Goal: Transaction & Acquisition: Download file/media

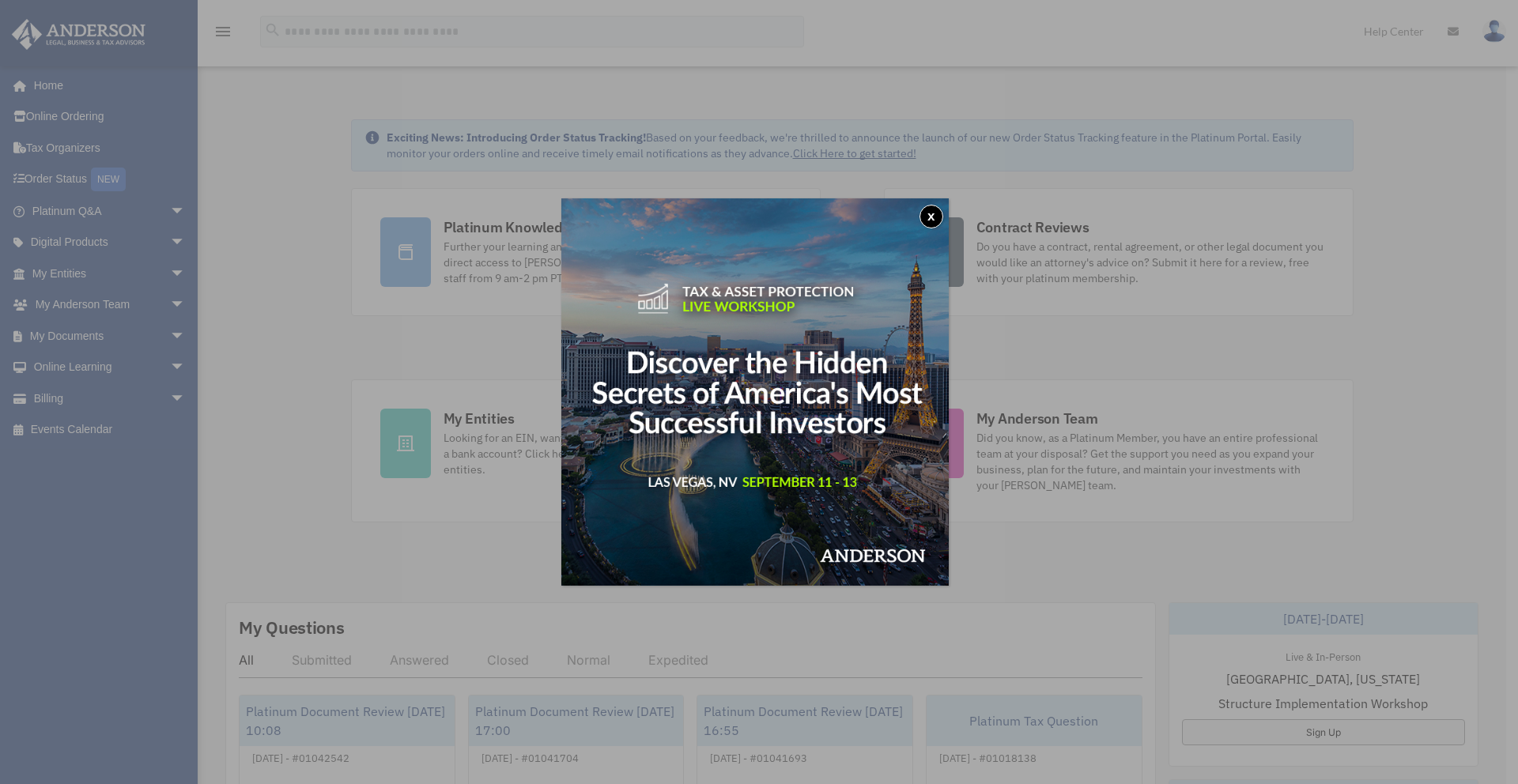
click at [936, 216] on button "x" at bounding box center [930, 216] width 23 height 23
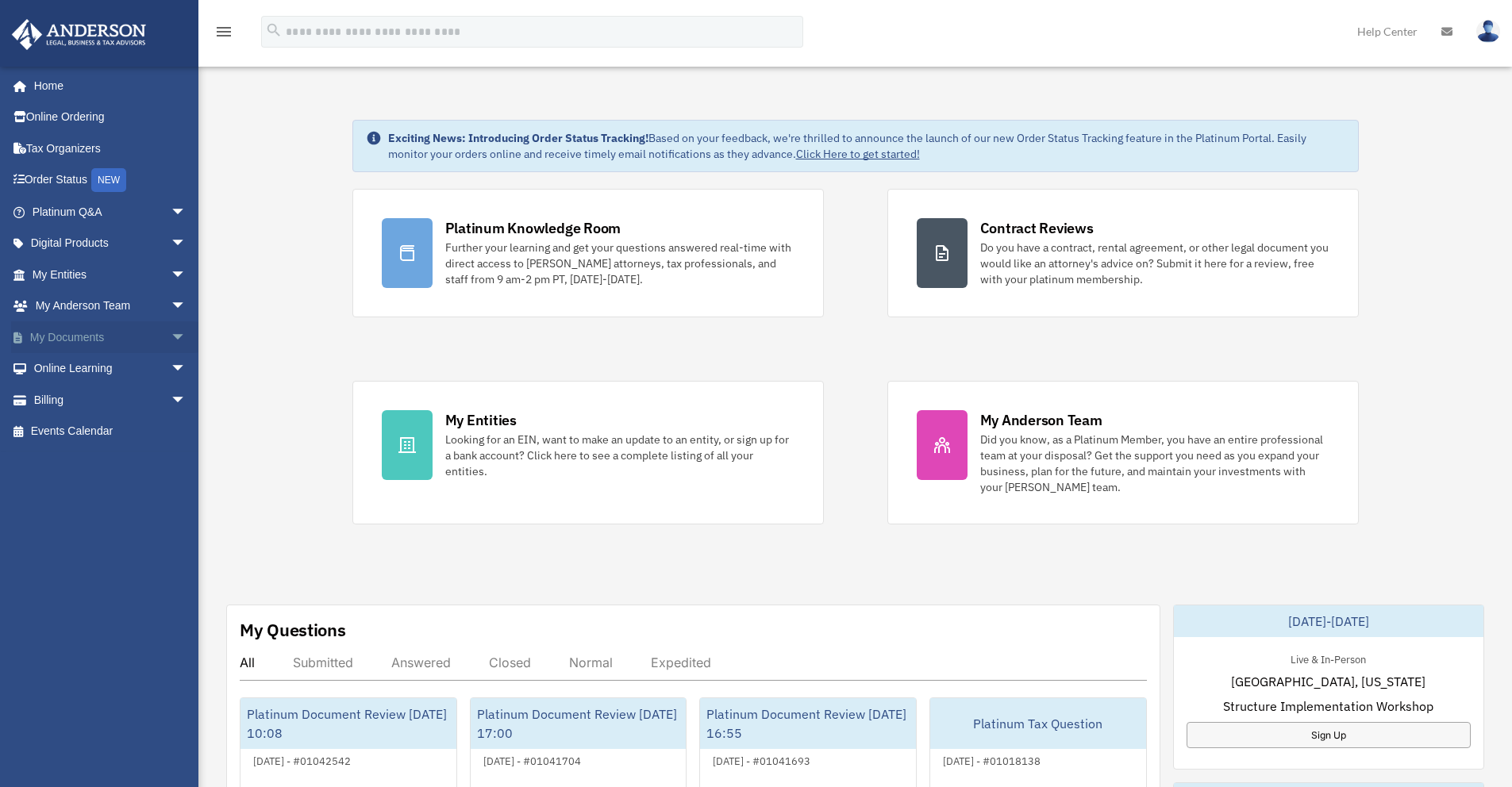
click at [57, 340] on link "My Documents arrow_drop_down" at bounding box center [111, 338] width 199 height 32
click at [170, 334] on span "arrow_drop_down" at bounding box center [186, 338] width 32 height 33
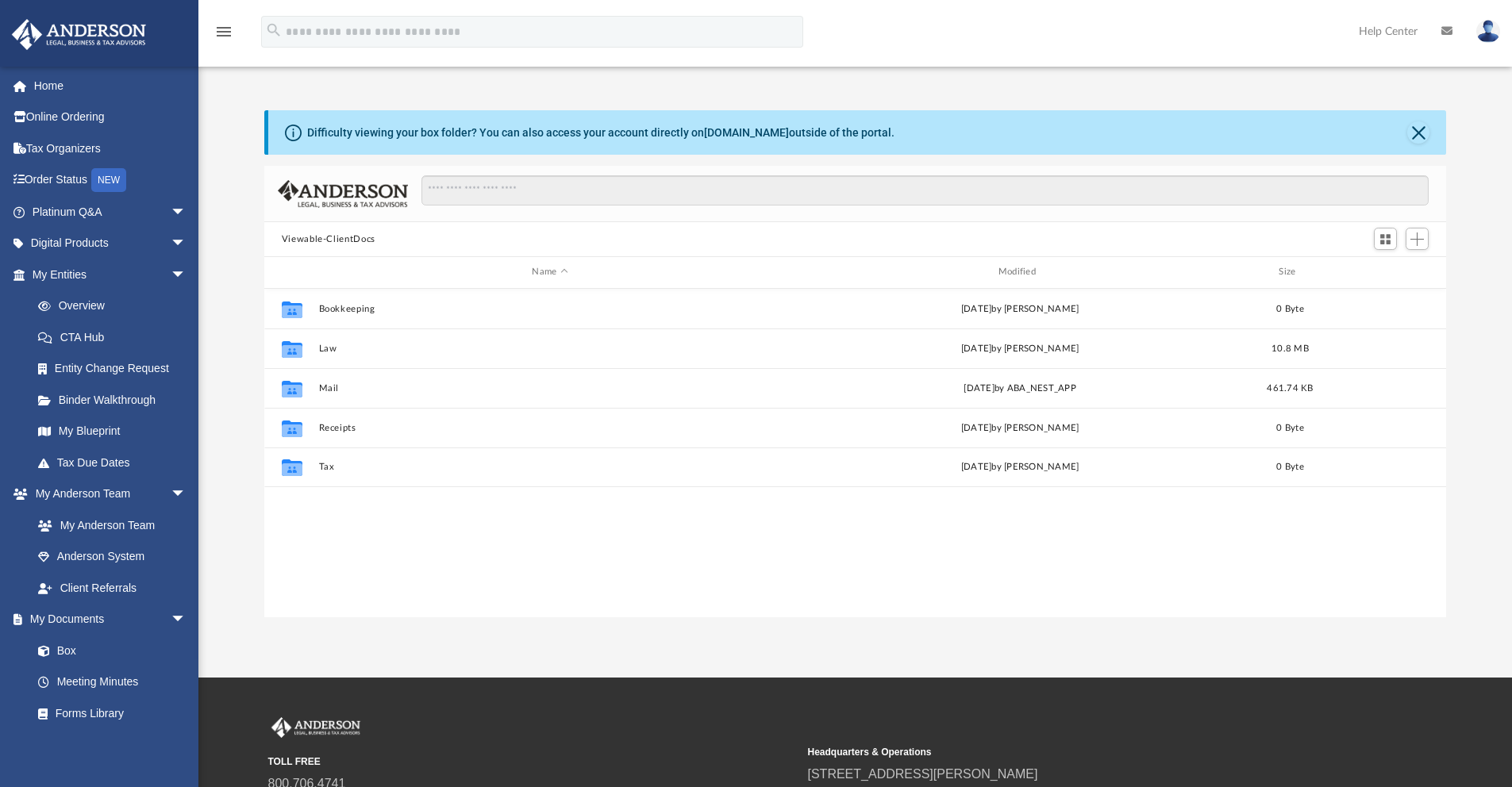
scroll to position [348, 1170]
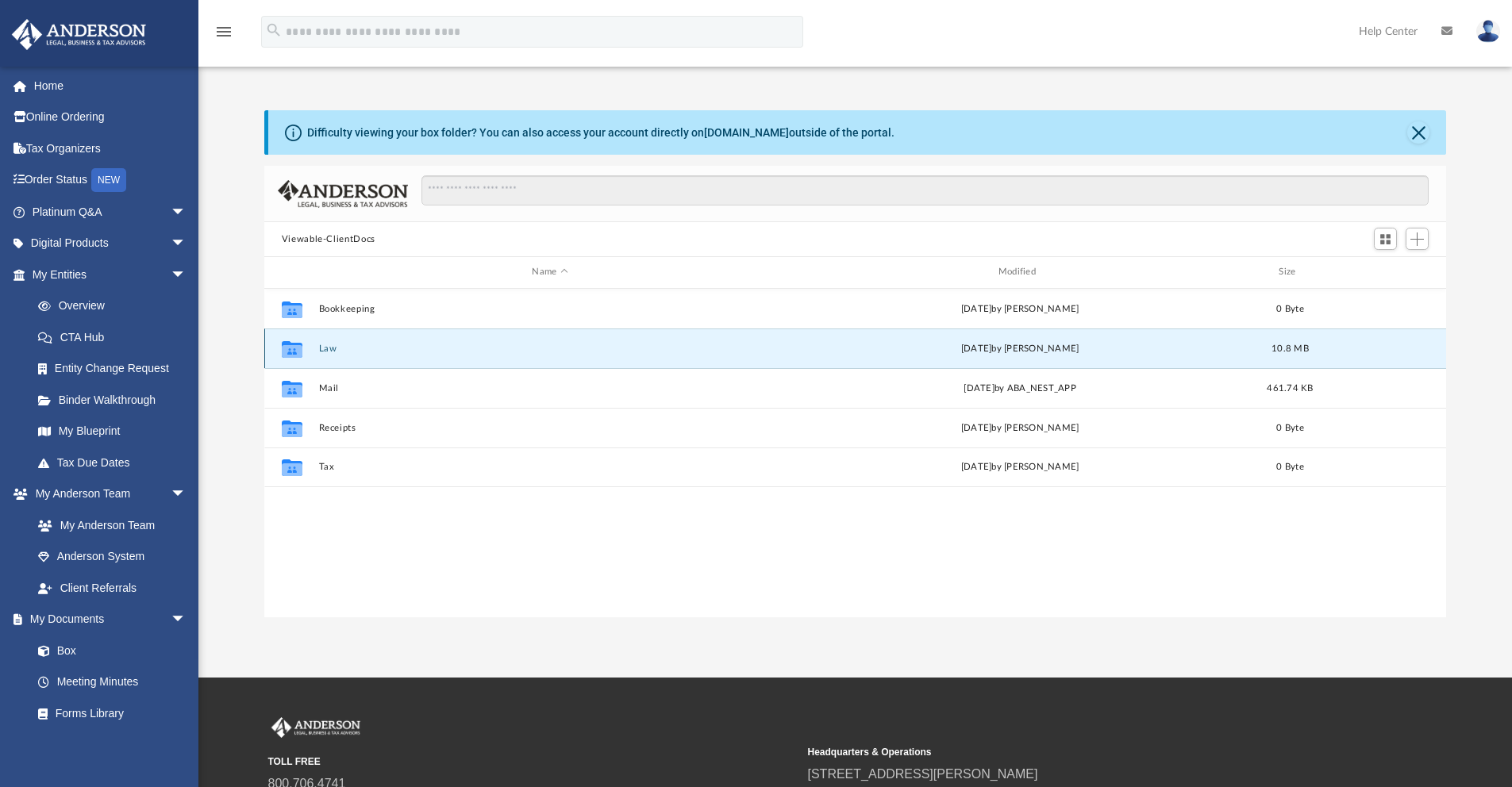
click at [327, 348] on button "Law" at bounding box center [549, 348] width 463 height 10
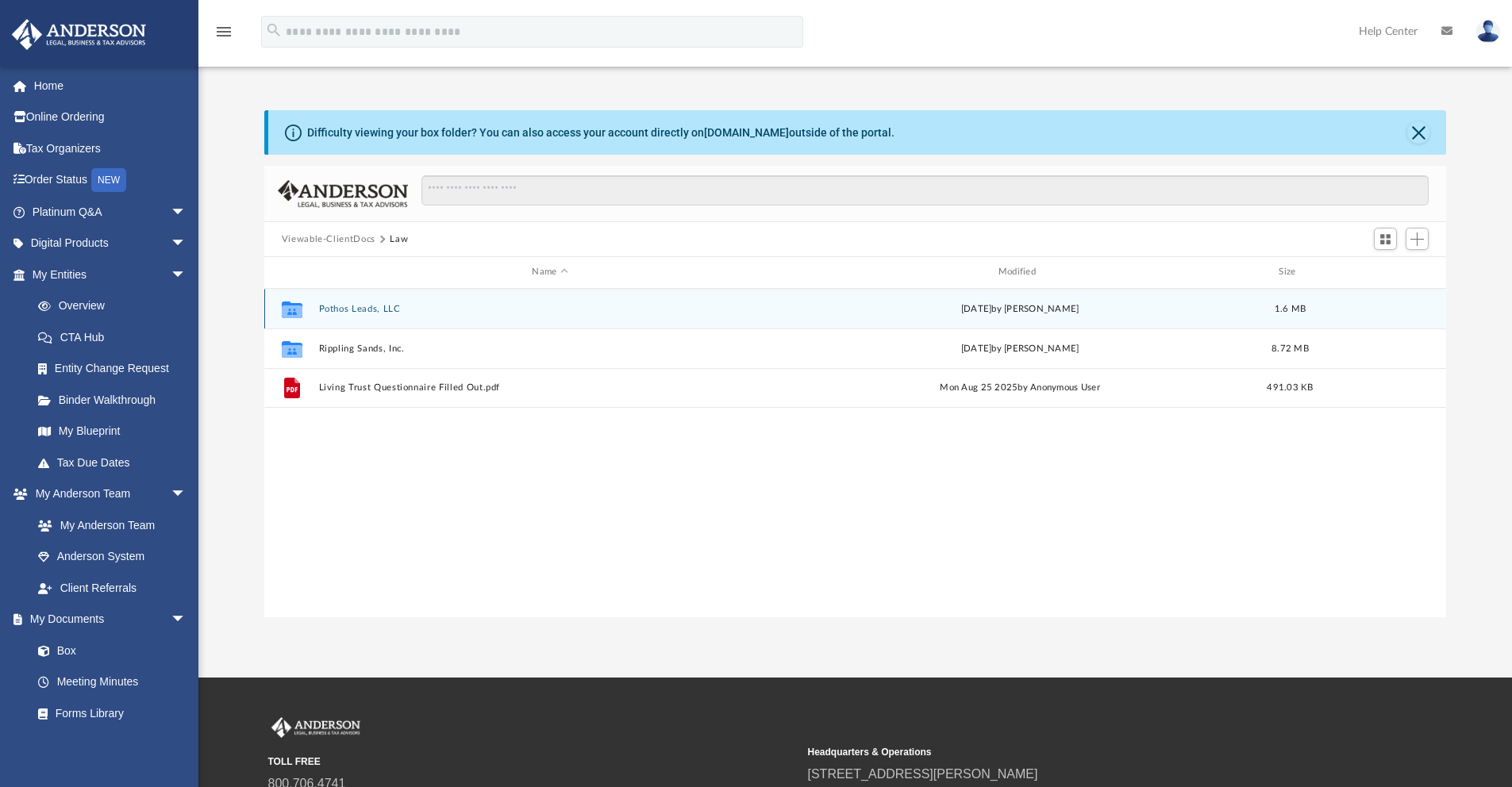
click at [363, 308] on button "Pothos Leads, LLC" at bounding box center [549, 308] width 463 height 10
click at [1401, 302] on button "More options" at bounding box center [1384, 308] width 37 height 24
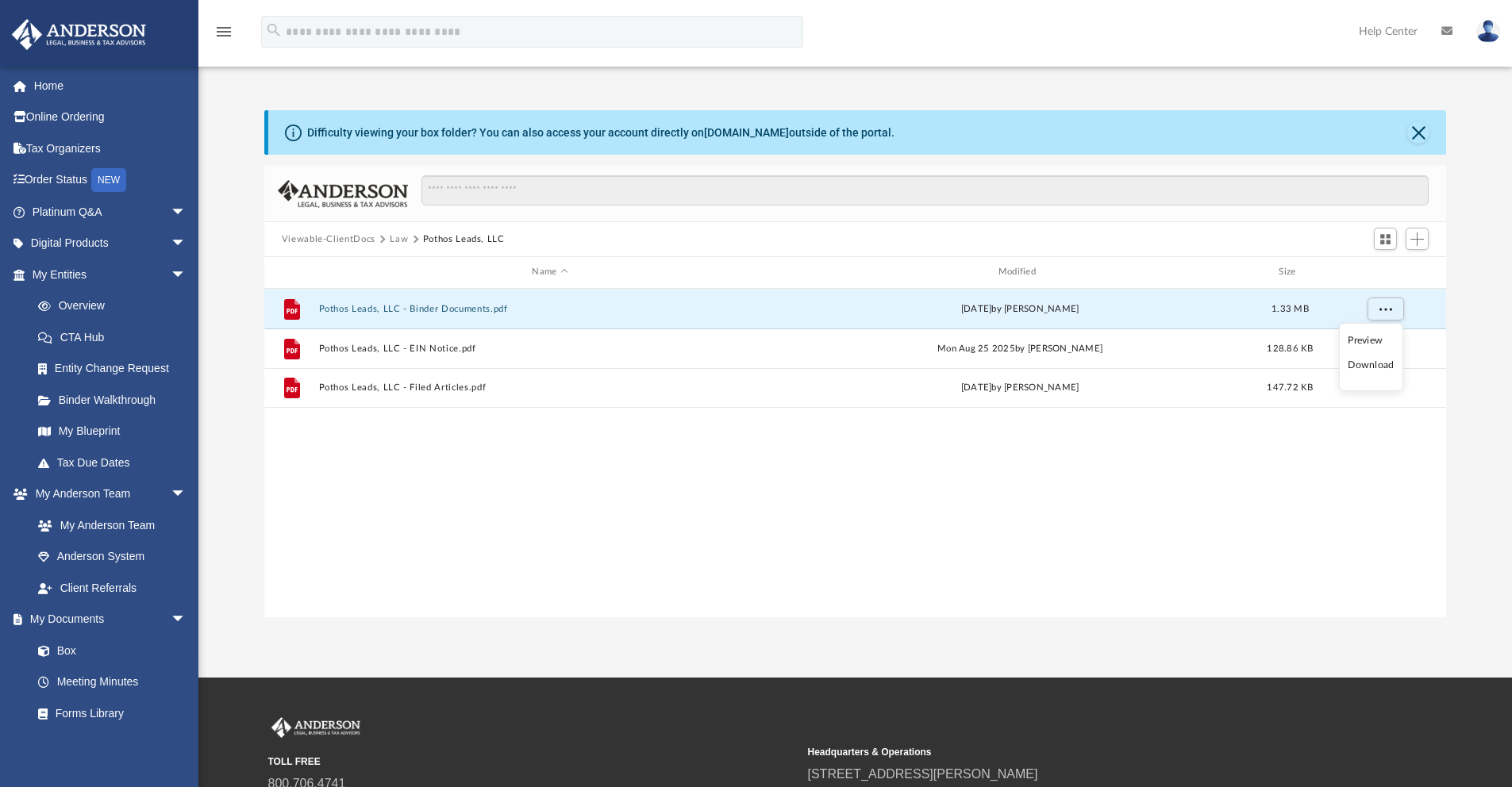
click at [1382, 361] on li "Download" at bounding box center [1370, 366] width 46 height 17
click at [1387, 319] on button "More options" at bounding box center [1384, 308] width 37 height 24
click at [1385, 364] on li "Download" at bounding box center [1370, 366] width 46 height 17
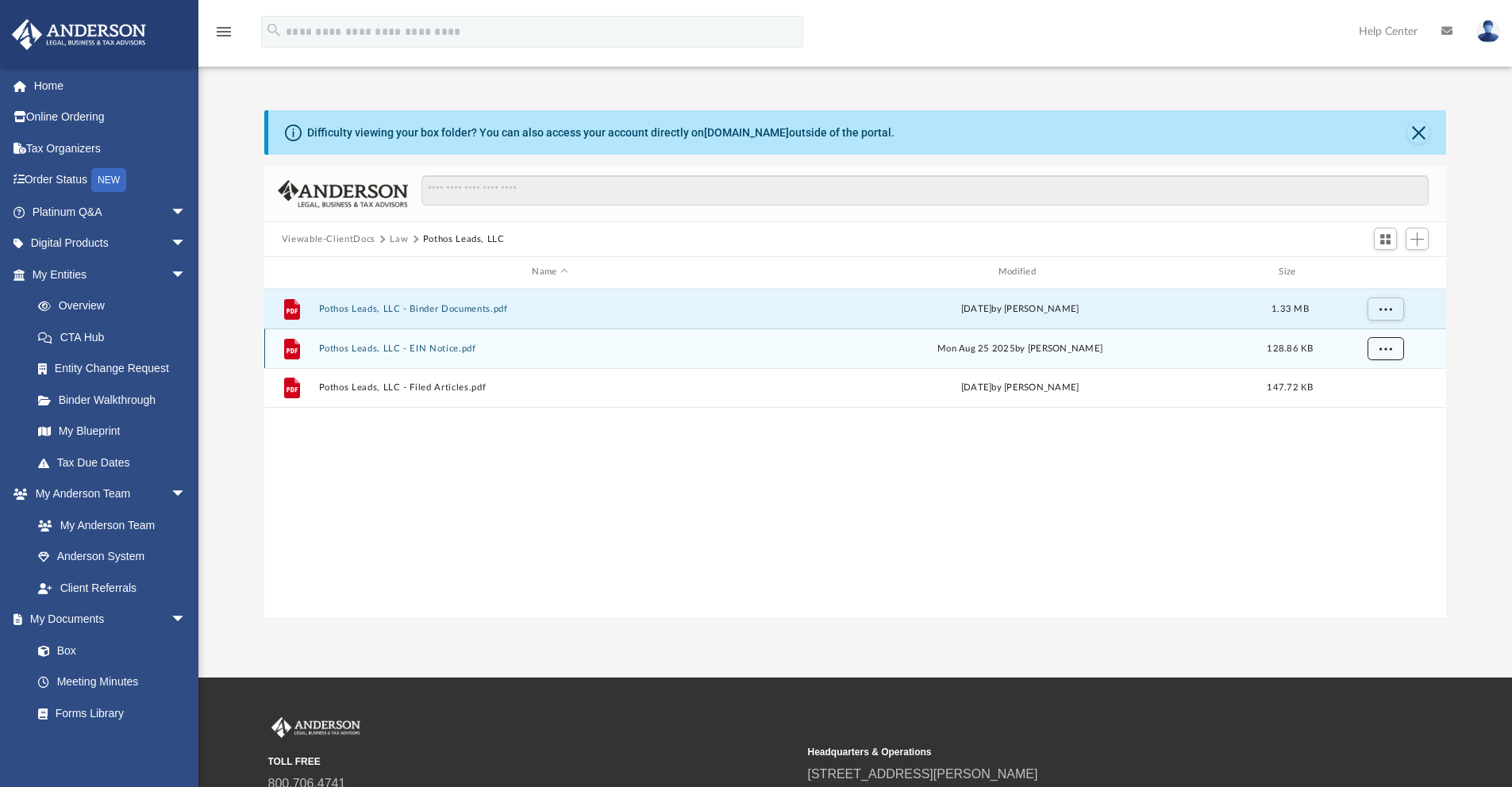
click at [1383, 348] on span "More options" at bounding box center [1385, 347] width 13 height 8
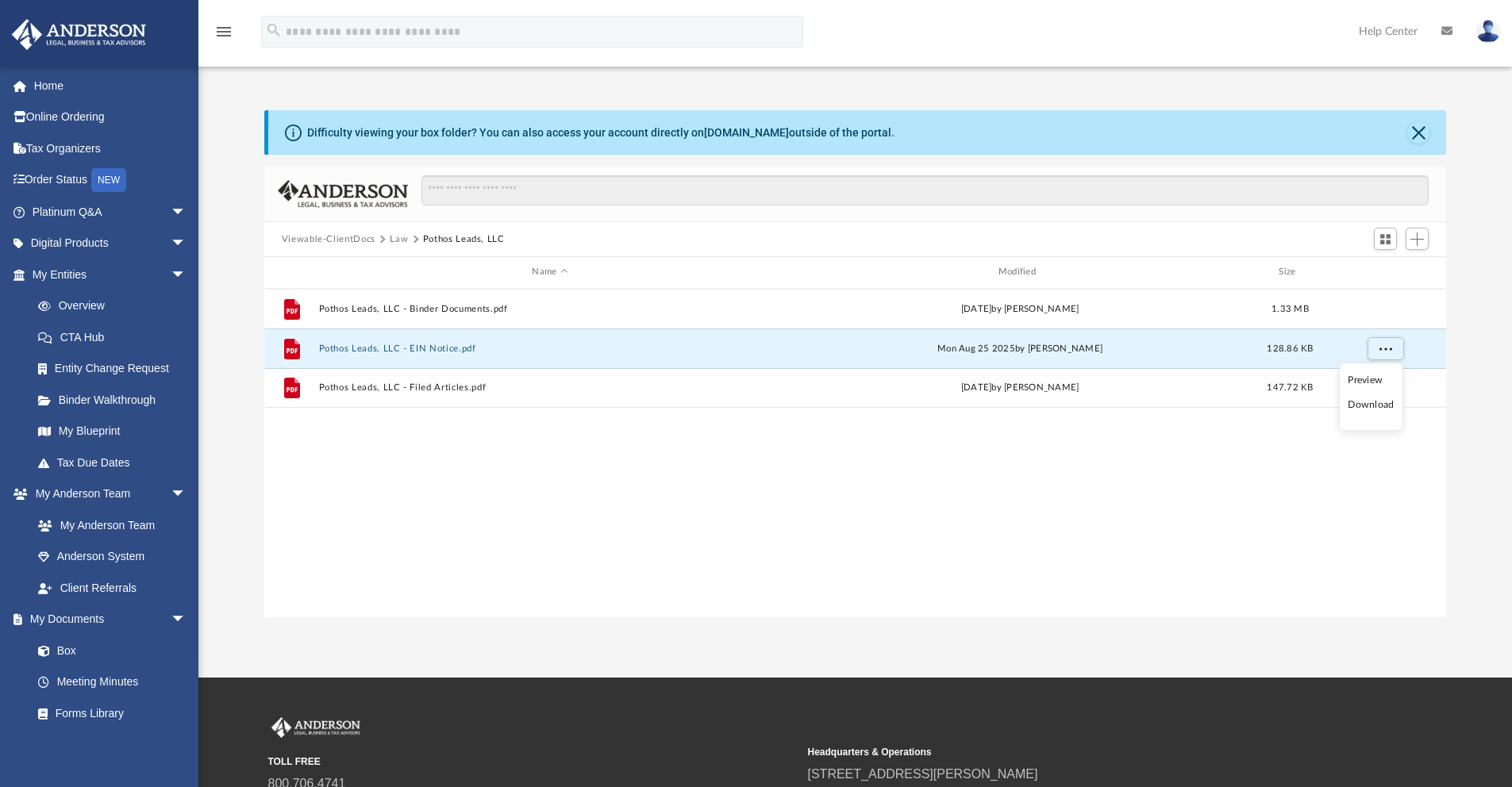
click at [1378, 401] on li "Download" at bounding box center [1370, 405] width 46 height 17
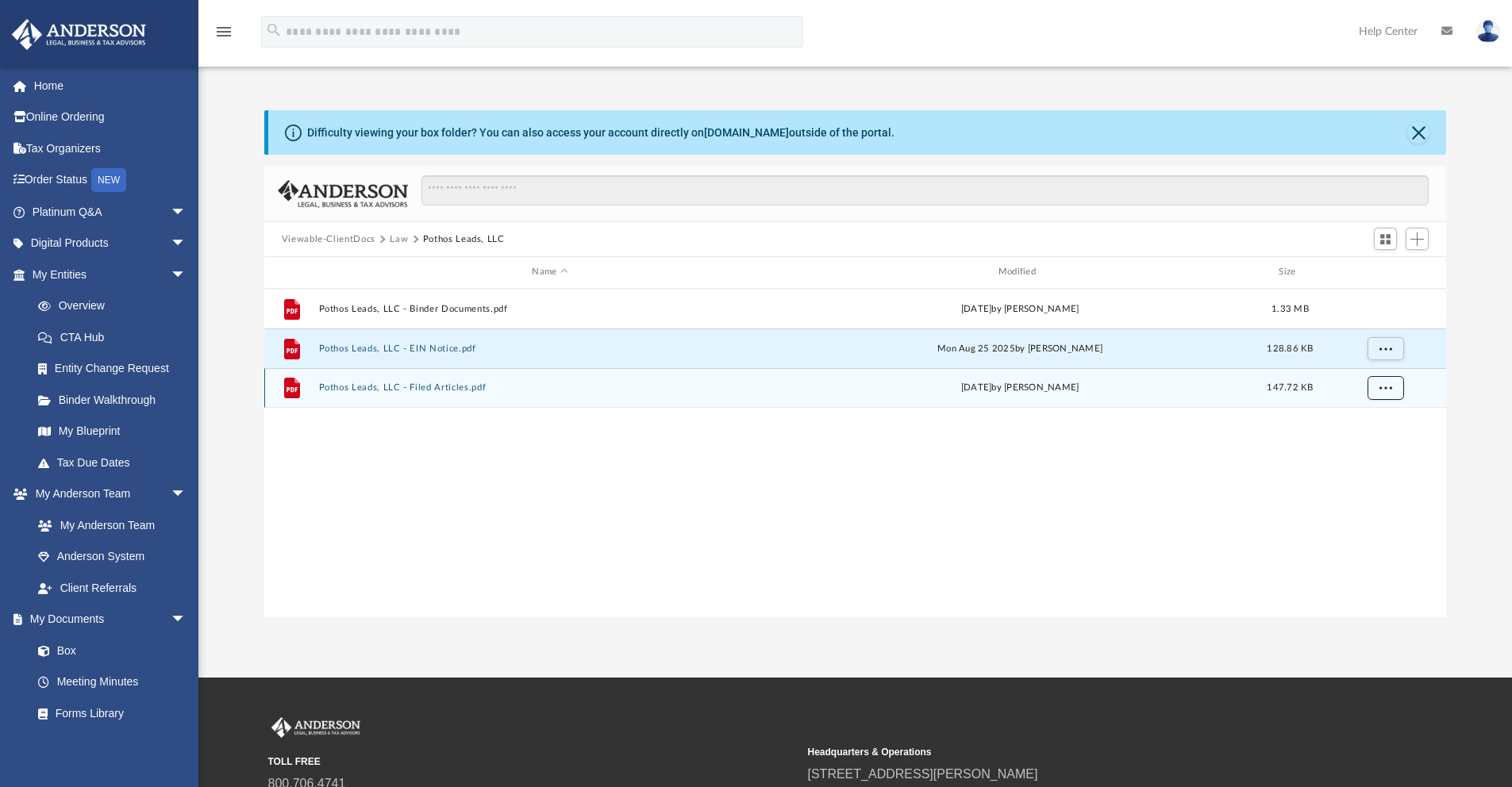
click at [1385, 384] on span "More options" at bounding box center [1385, 387] width 13 height 8
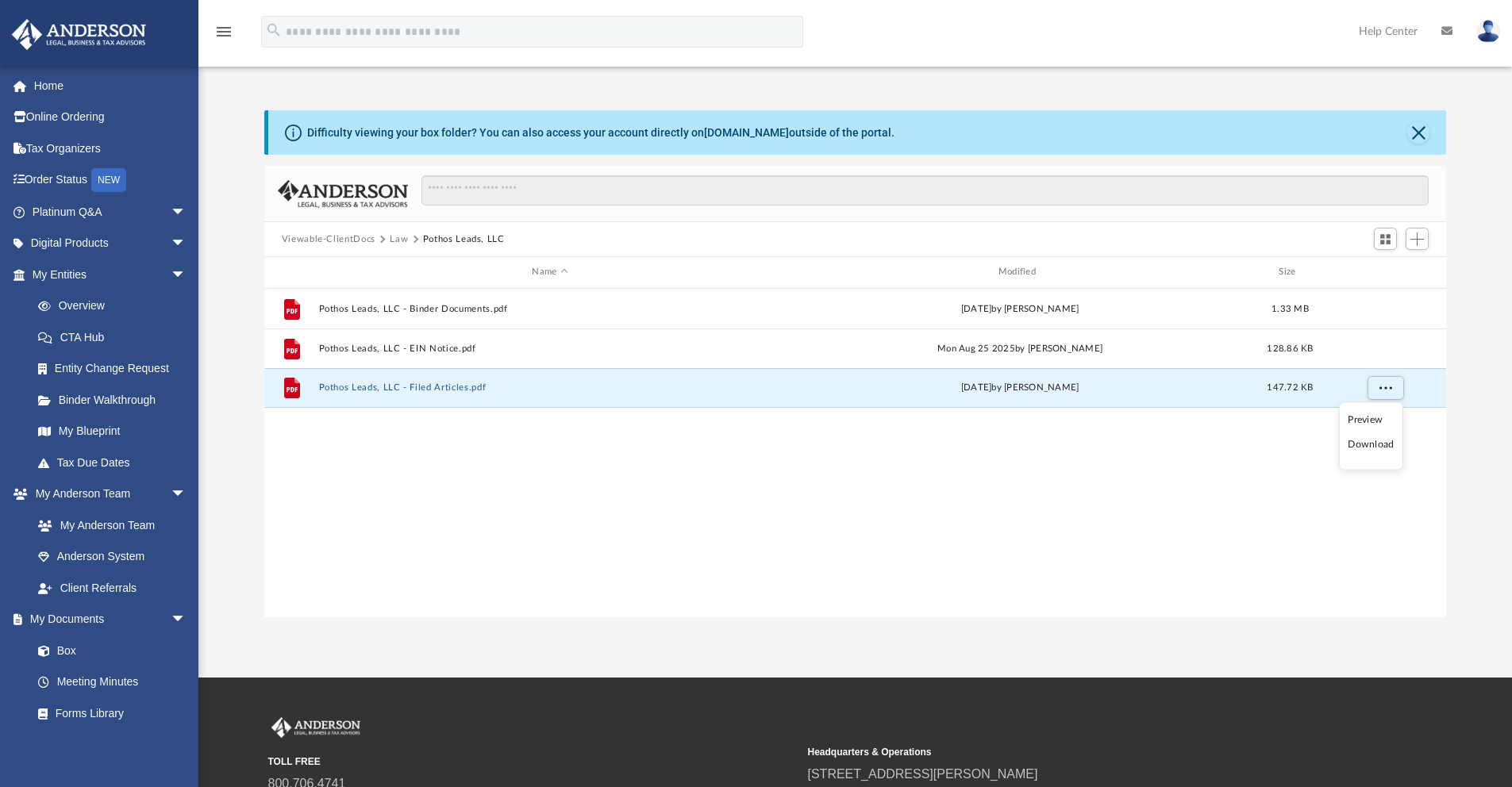
click at [1375, 442] on li "Download" at bounding box center [1370, 445] width 46 height 17
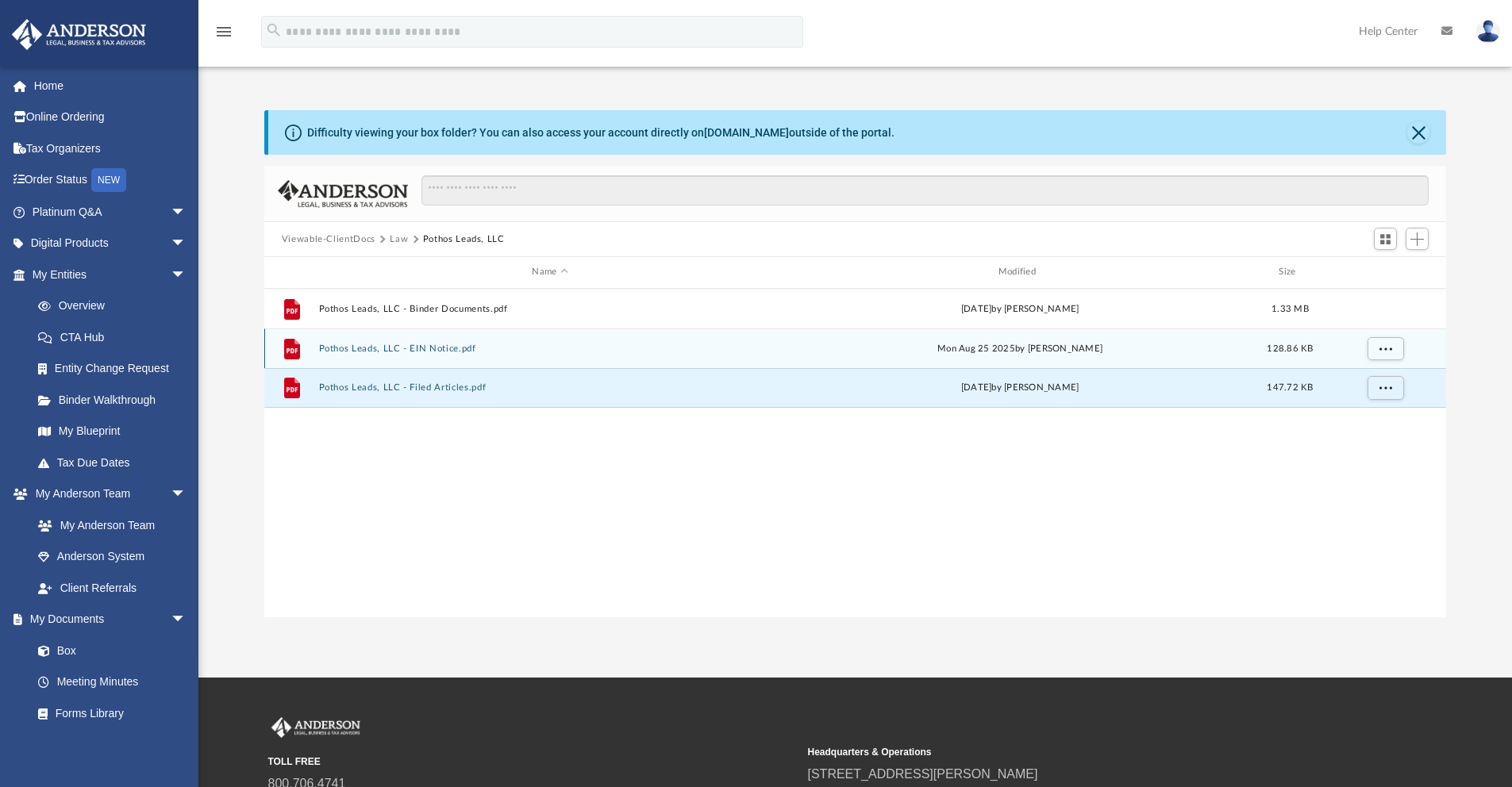
click at [355, 351] on button "Pothos Leads, LLC - EIN Notice.pdf" at bounding box center [549, 348] width 463 height 10
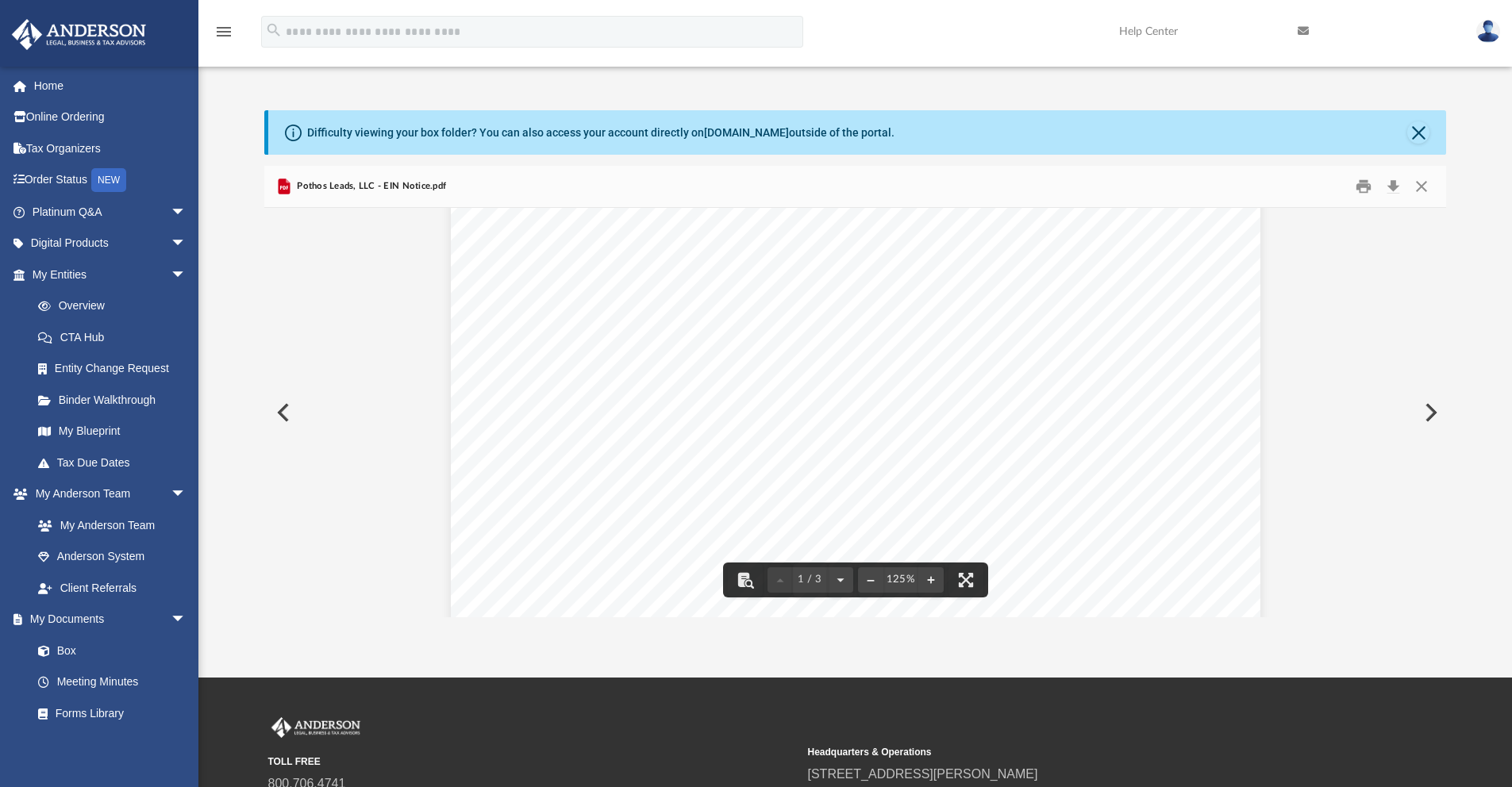
scroll to position [399, 0]
click at [1423, 197] on button "Close" at bounding box center [1421, 187] width 28 height 24
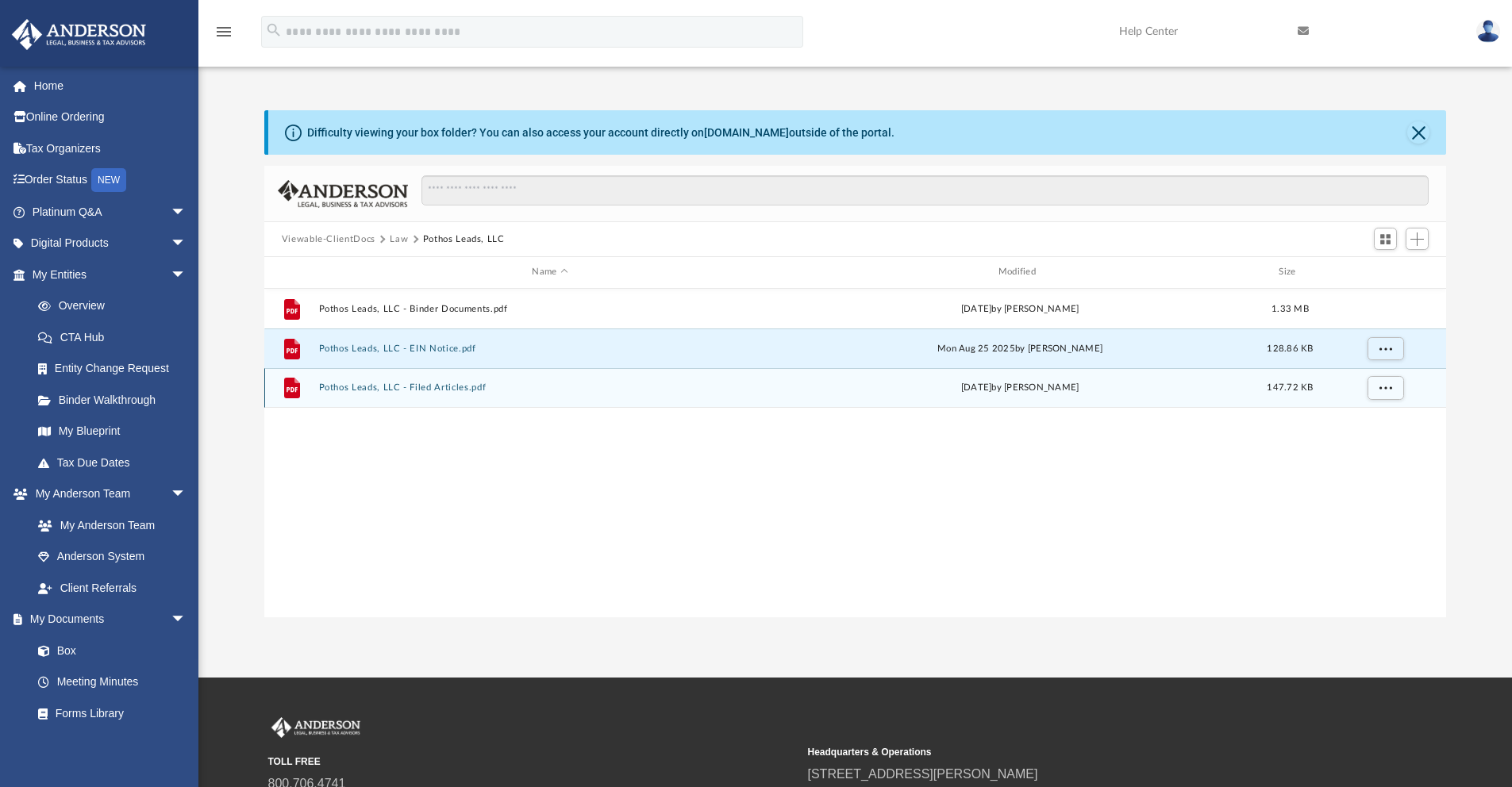
click at [431, 392] on button "Pothos Leads, LLC - Filed Articles.pdf" at bounding box center [549, 387] width 463 height 10
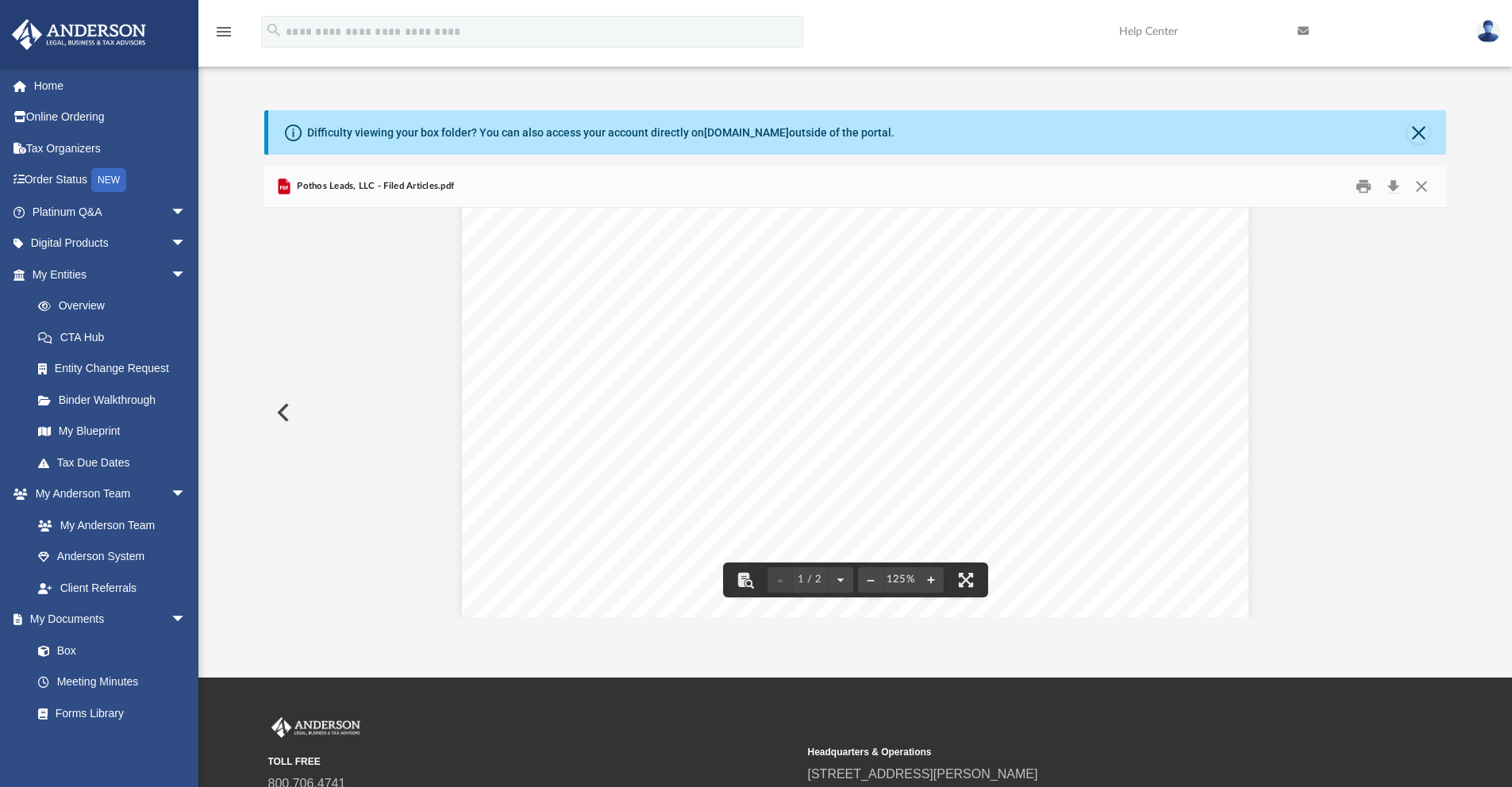
scroll to position [0, 0]
click at [1422, 202] on div "Pothos Leads, LLC - Filed Articles.pdf" at bounding box center [855, 186] width 1182 height 42
click at [1423, 191] on button "Close" at bounding box center [1421, 187] width 28 height 24
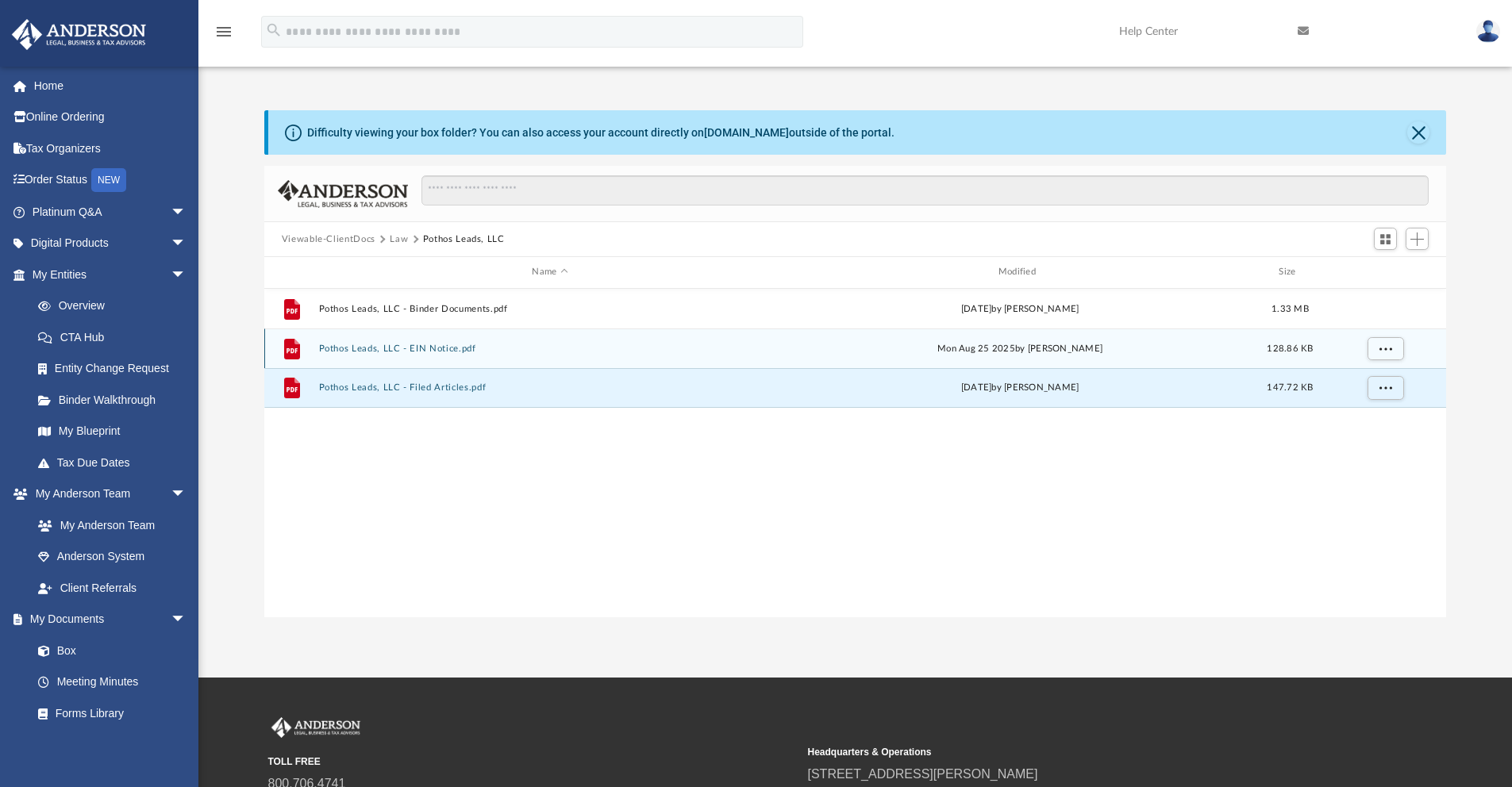
click at [419, 328] on div "File Pothos Leads, LLC - EIN Notice.pdf Mon Aug 25 2025 by Zoe Doyle 128.86 KB" at bounding box center [855, 348] width 1182 height 39
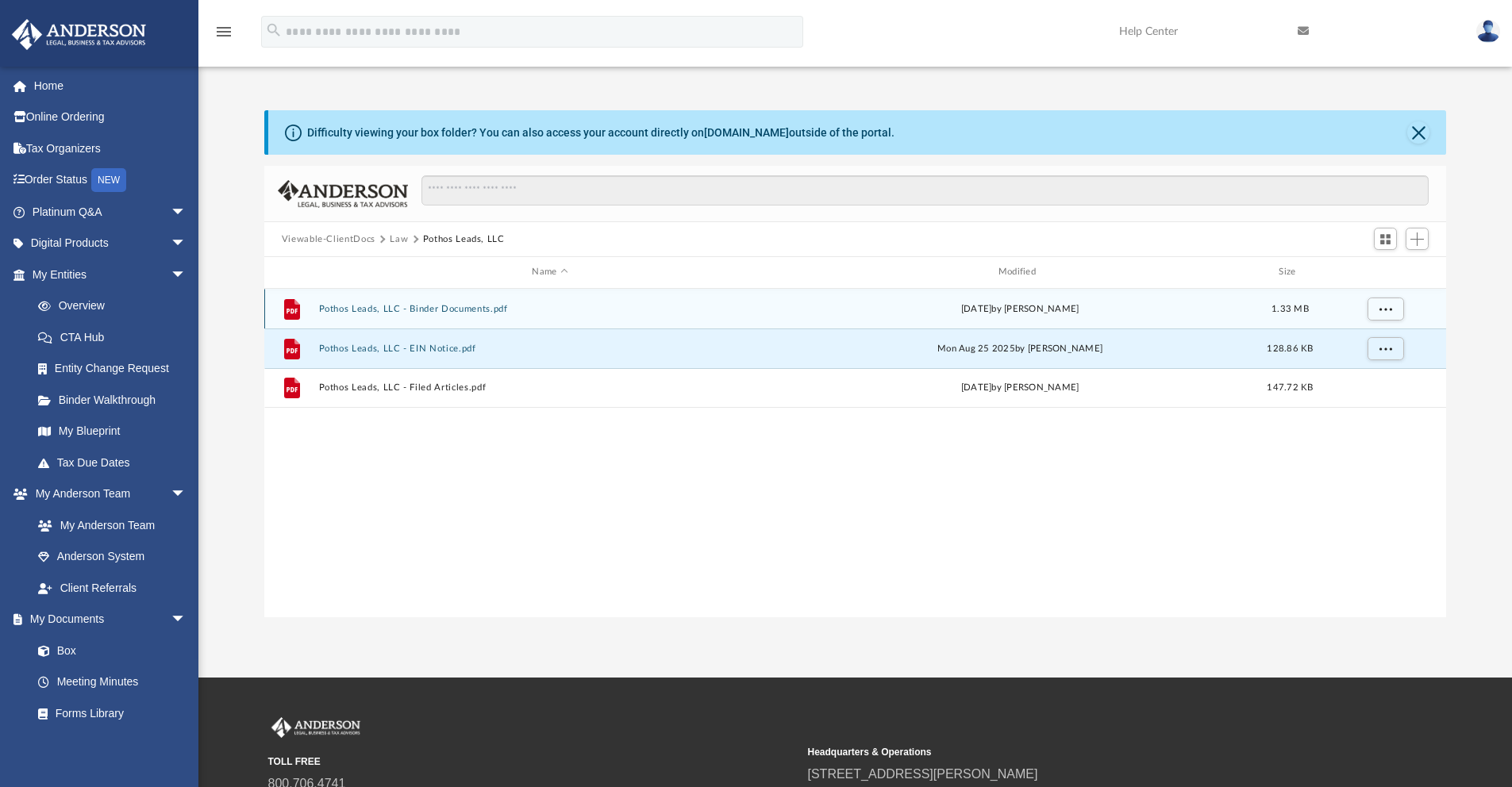
click at [421, 322] on div "File Pothos Leads, LLC - Binder Documents.pdf Thu Aug 28 2025 by Zoe Doyle 1.33…" at bounding box center [855, 308] width 1182 height 39
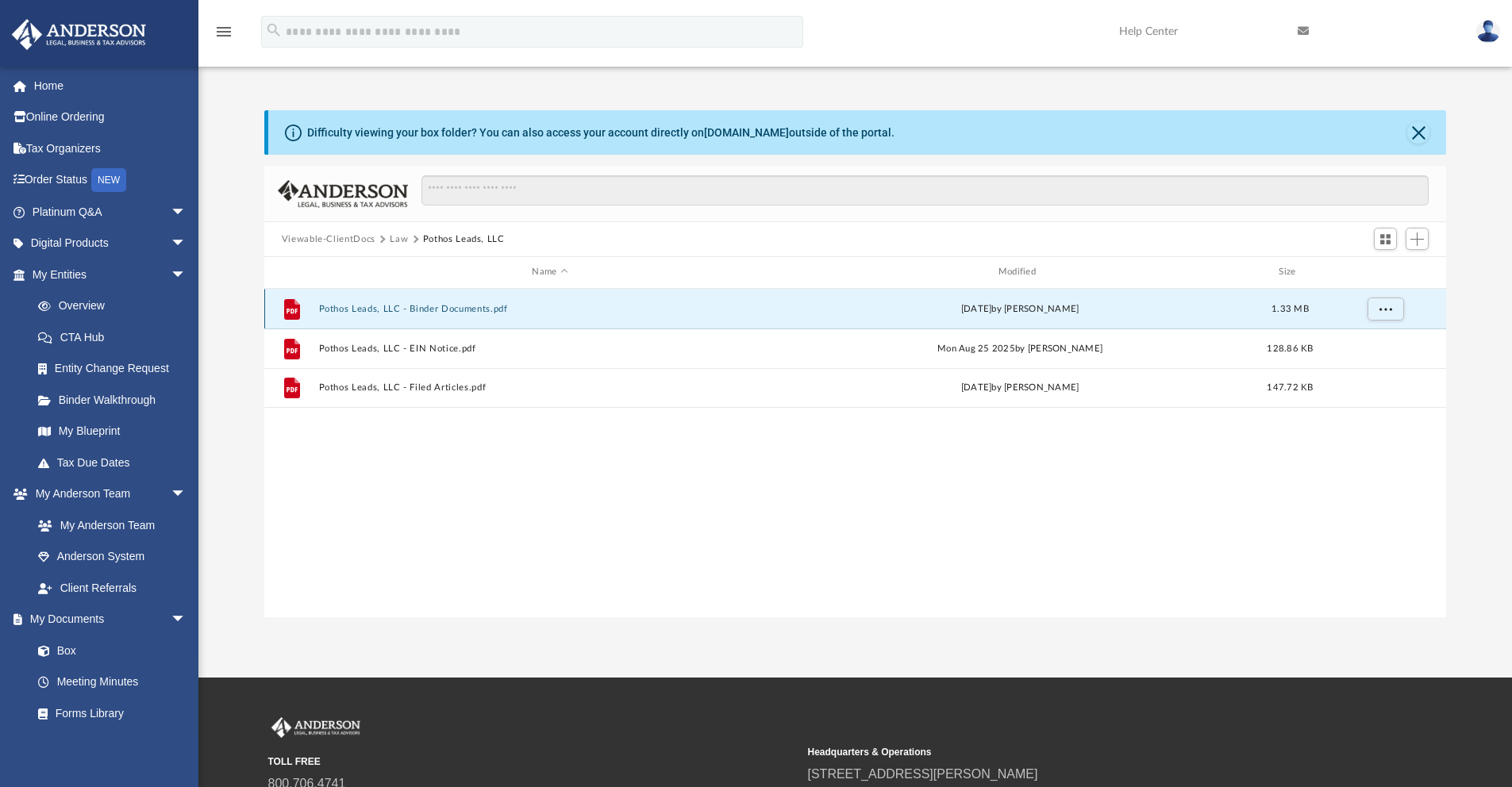
click at [421, 322] on div "File Pothos Leads, LLC - Binder Documents.pdf Thu Aug 28 2025 by Zoe Doyle 1.33…" at bounding box center [855, 308] width 1182 height 39
click at [447, 307] on button "Pothos Leads, LLC - Binder Documents.pdf" at bounding box center [549, 308] width 463 height 10
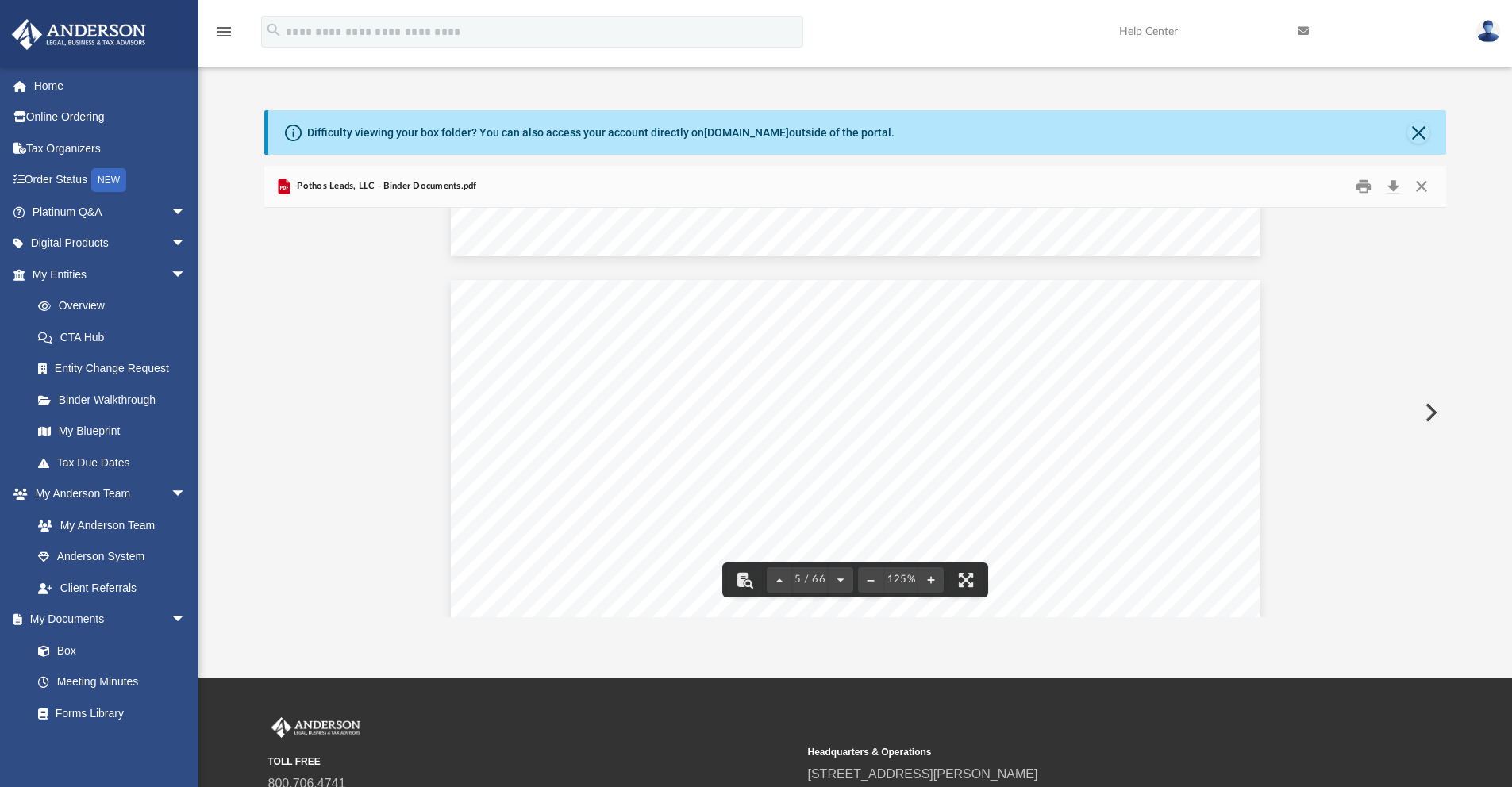
scroll to position [4225, 0]
click at [1426, 190] on button "Close" at bounding box center [1421, 187] width 28 height 24
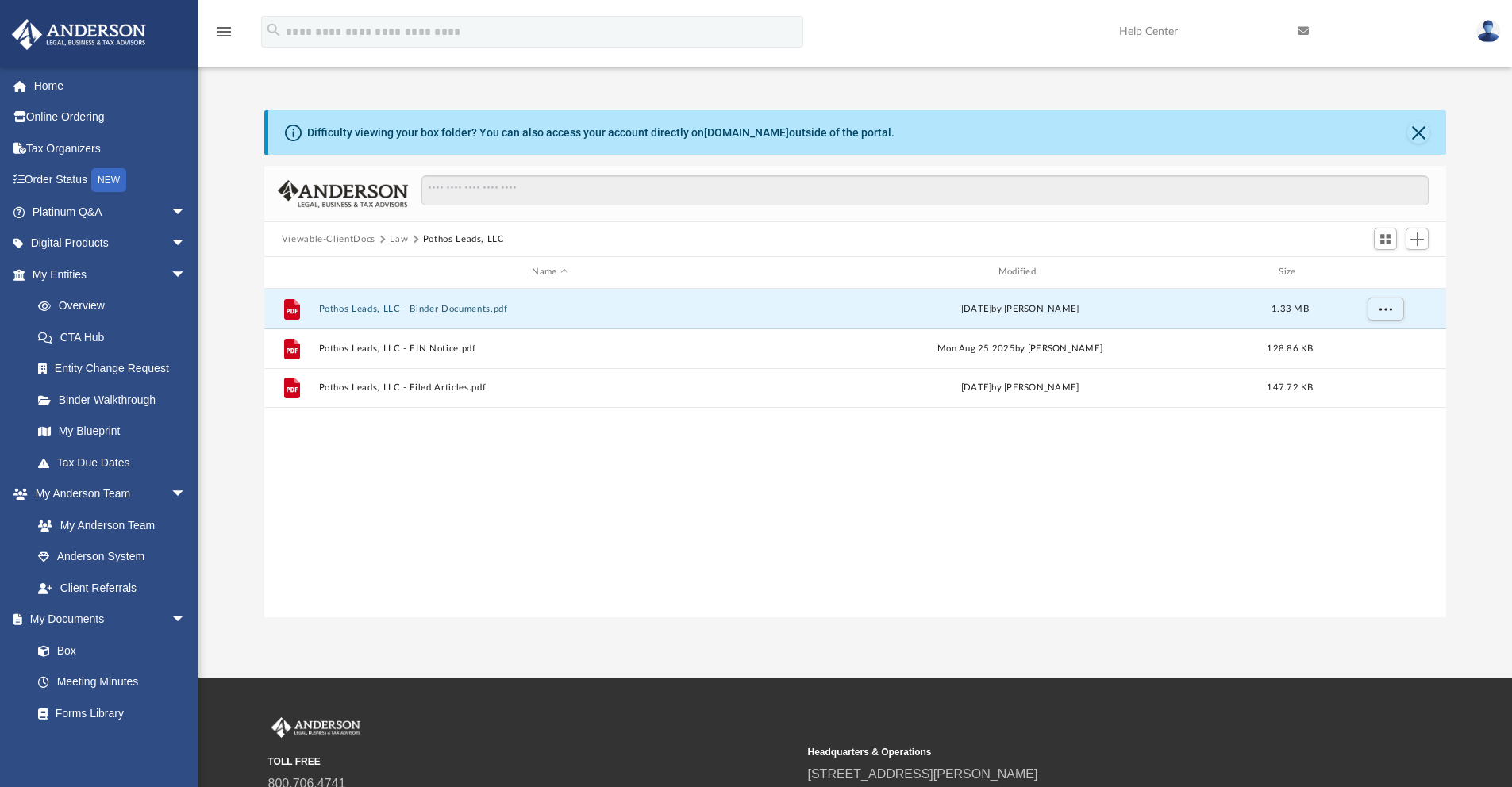
click at [401, 236] on button "Law" at bounding box center [398, 239] width 18 height 14
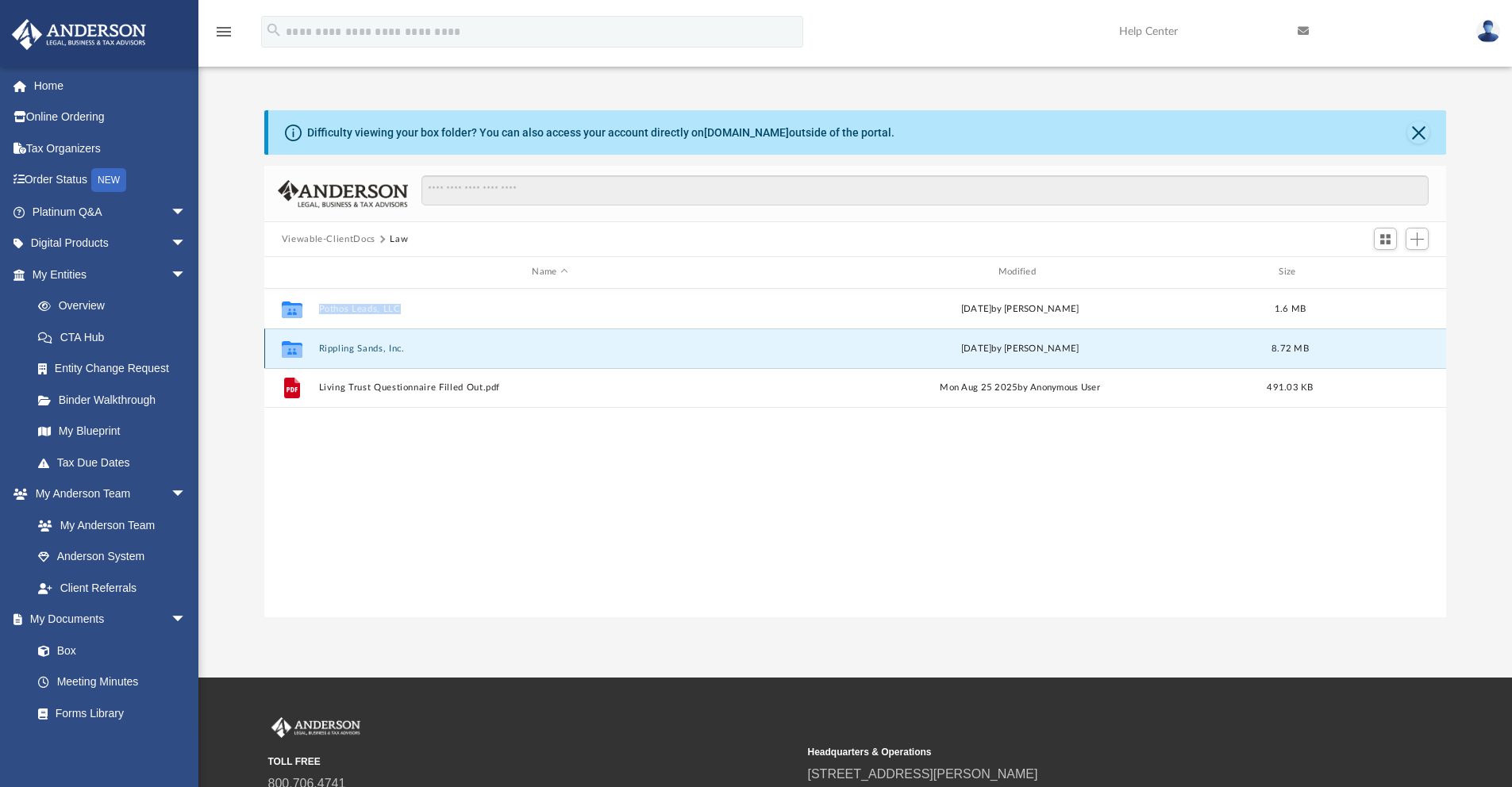
click at [344, 349] on button "Rippling Sands, Inc." at bounding box center [549, 348] width 463 height 10
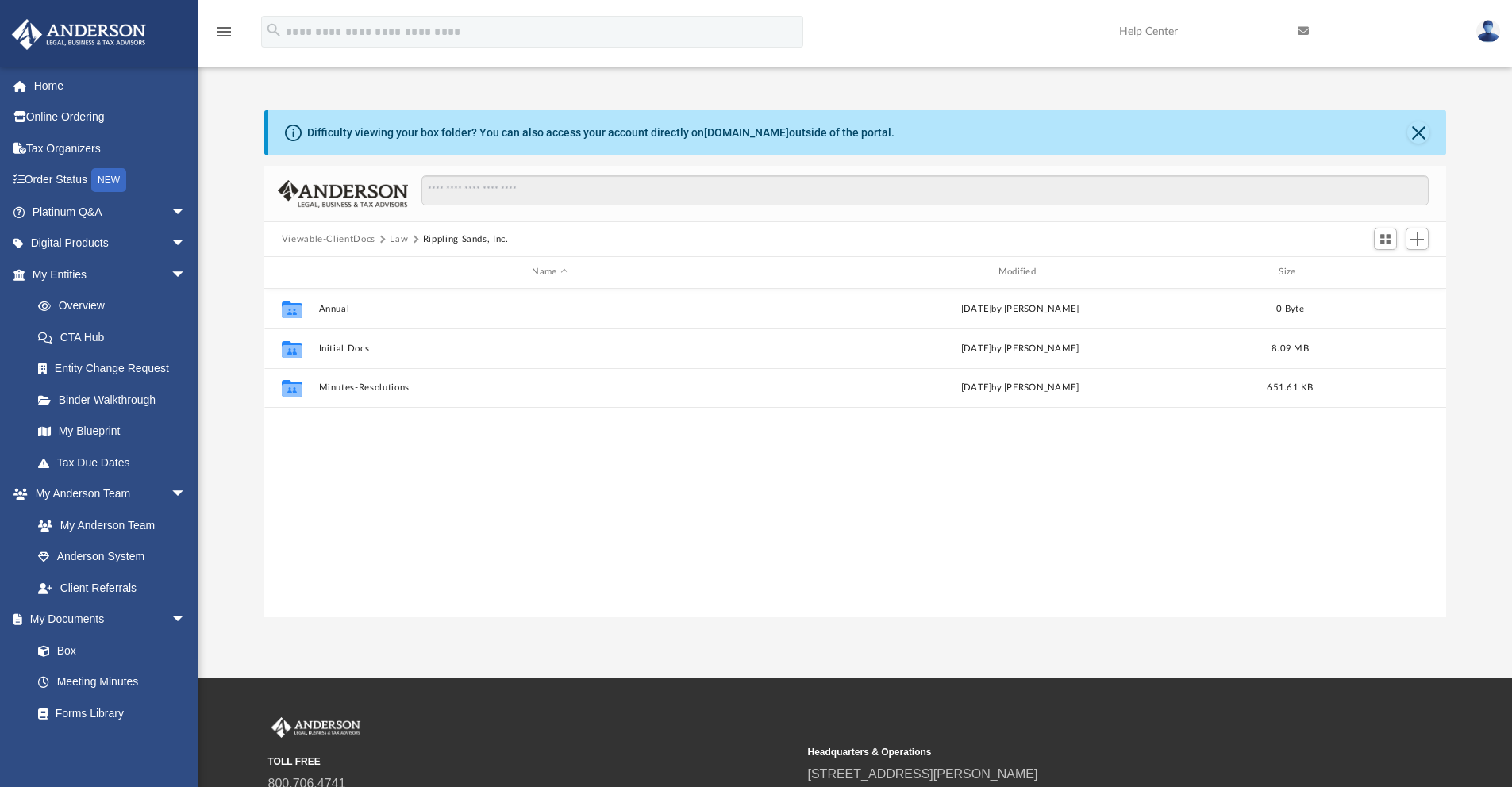
click at [364, 485] on div "Collaborated Folder Annual Tue Jul 29 2025 by Seth Blomquist 0 Byte Collaborate…" at bounding box center [855, 453] width 1182 height 329
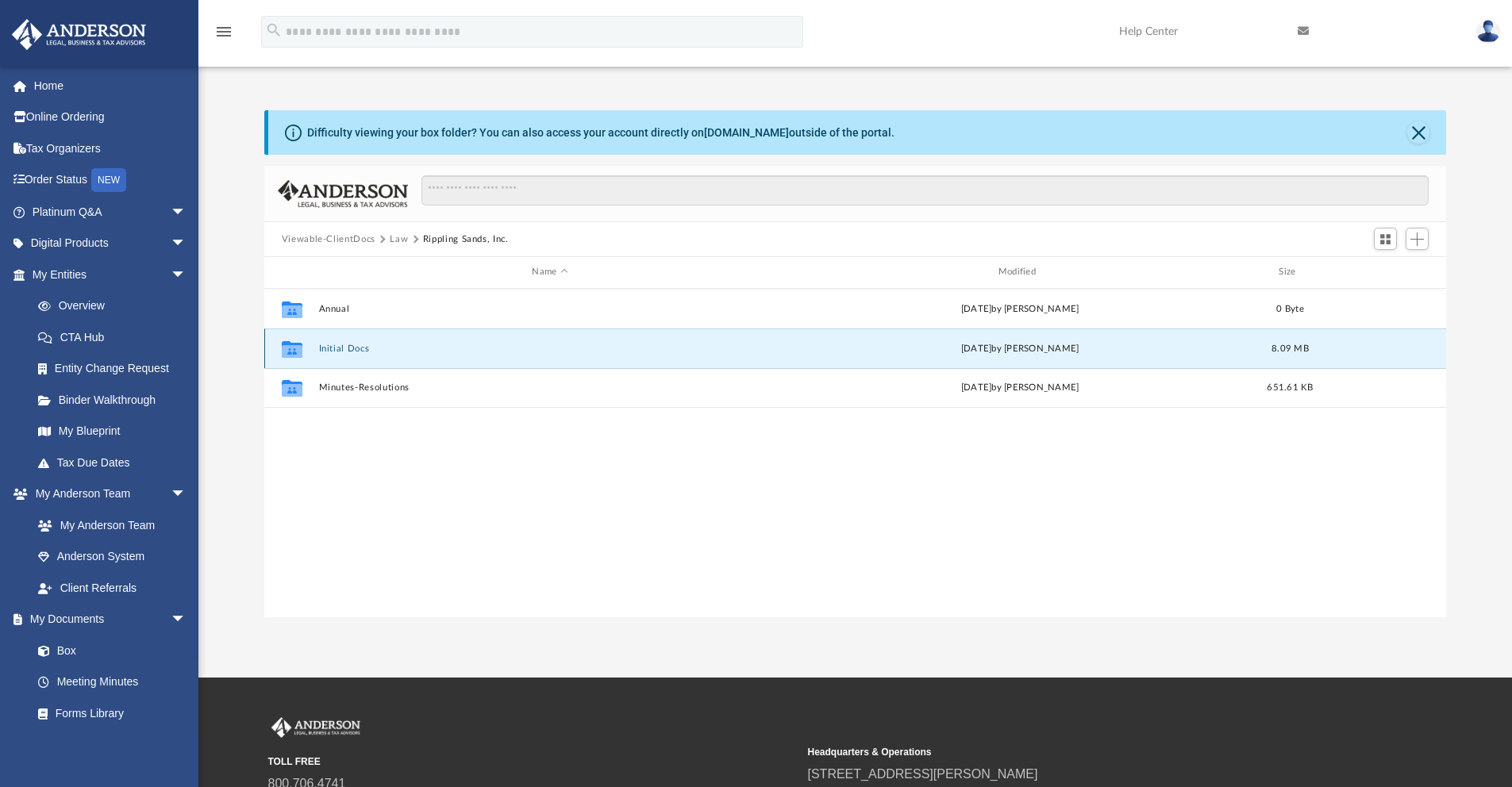
click at [354, 347] on button "Initial Docs" at bounding box center [549, 348] width 463 height 10
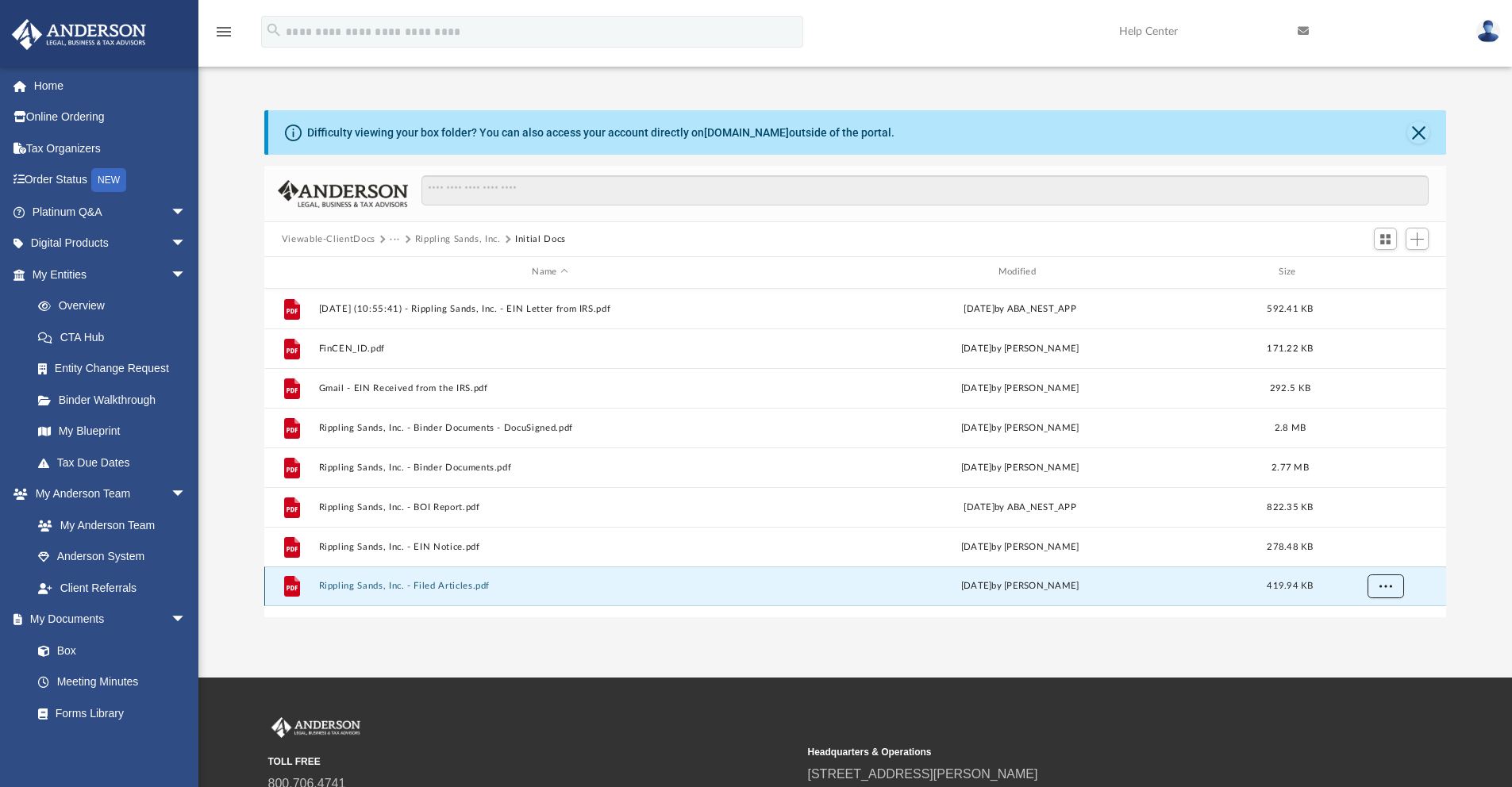
click at [1380, 586] on span "More options" at bounding box center [1385, 586] width 13 height 8
click at [1370, 647] on li "Download" at bounding box center [1370, 643] width 46 height 17
click at [1385, 598] on div "grid" at bounding box center [1384, 587] width 111 height 30
click at [1386, 589] on span "More options" at bounding box center [1385, 586] width 13 height 8
click at [1255, 648] on div "App austin.r.tipton@gmail.com Sign Out austin.r.tipton@gmail.com Home Online Or…" at bounding box center [756, 338] width 1512 height 678
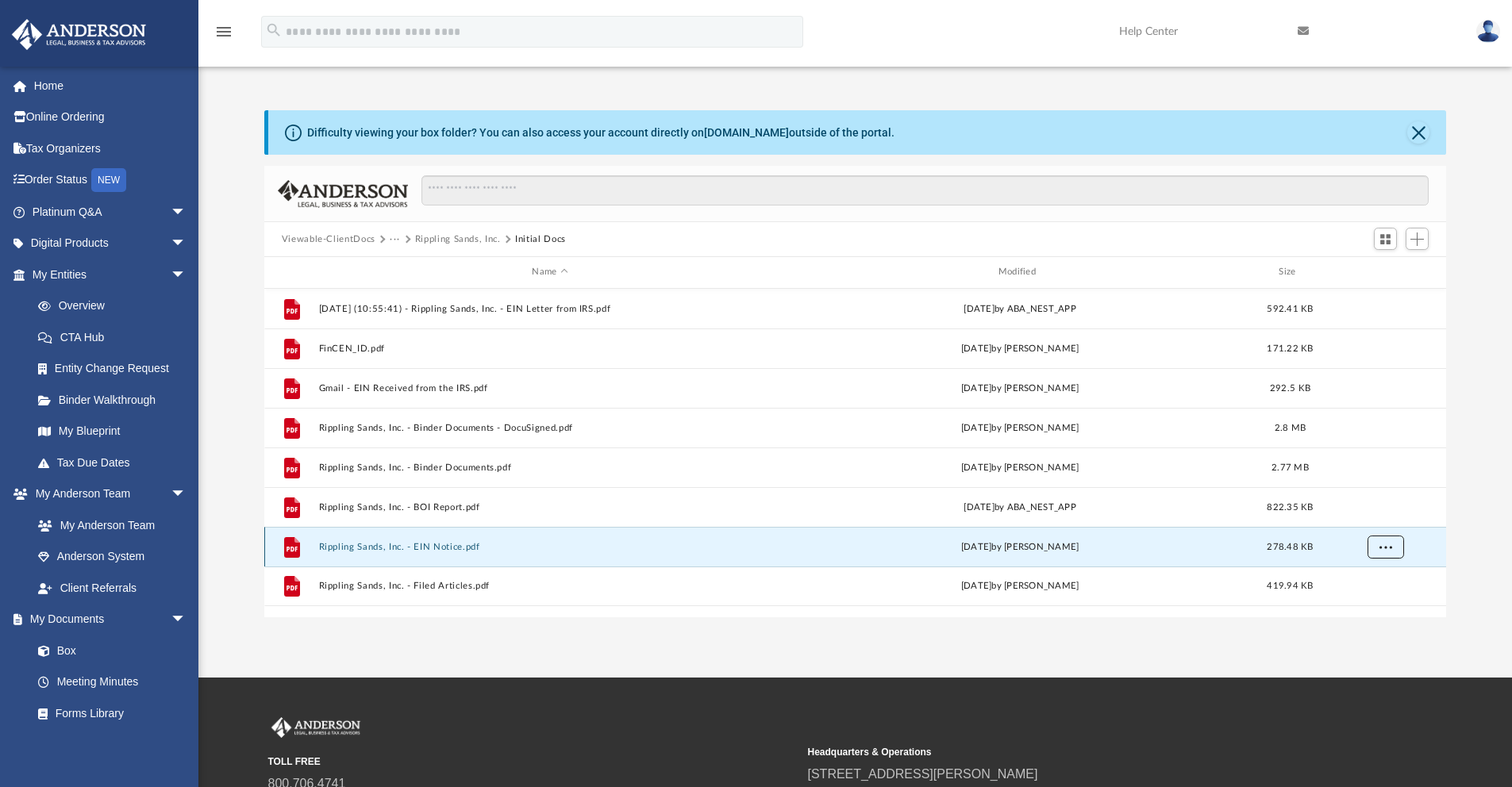
click at [1391, 544] on span "More options" at bounding box center [1385, 545] width 13 height 8
click at [1370, 607] on li "Download" at bounding box center [1370, 604] width 46 height 17
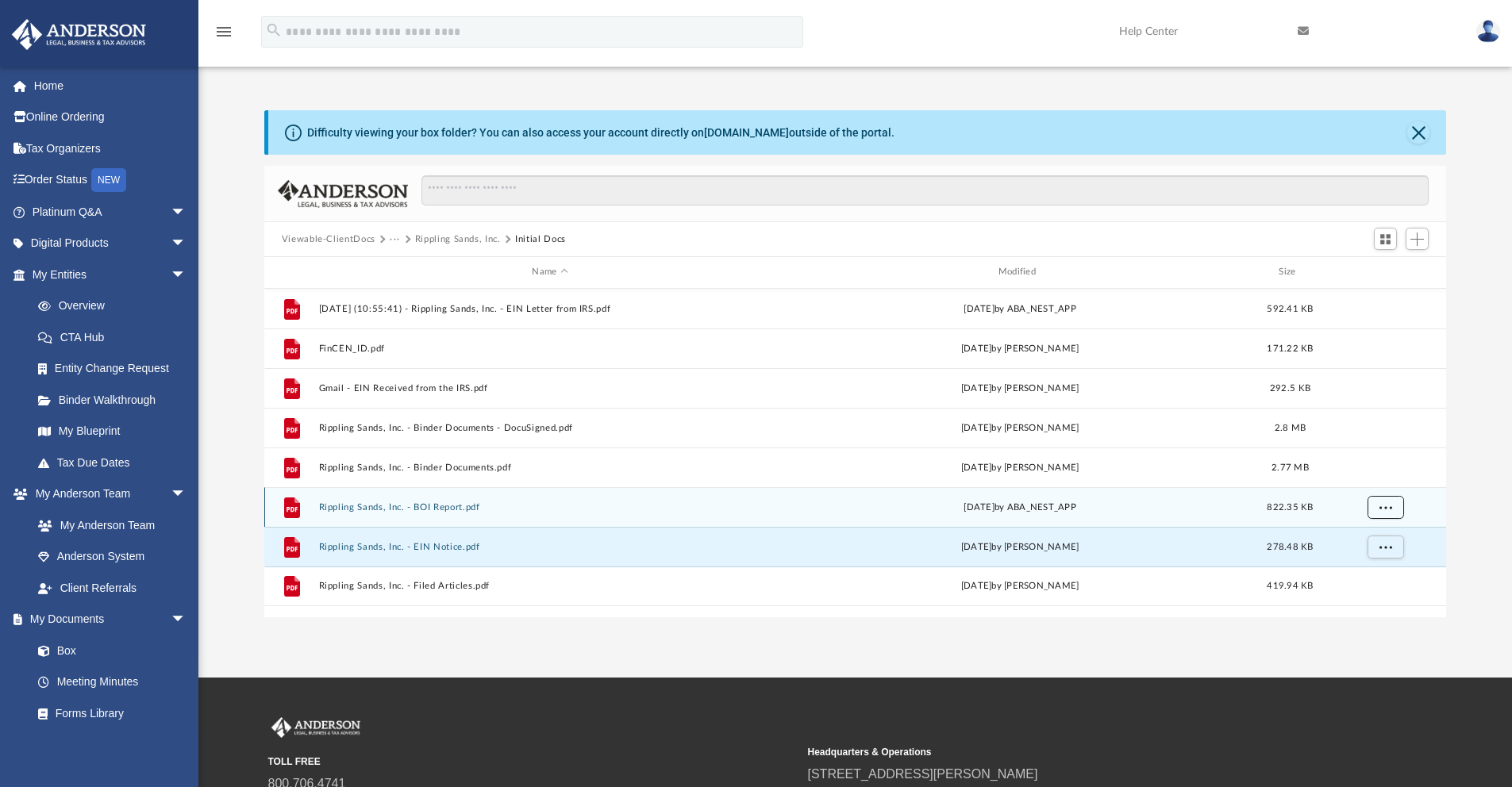
click at [1389, 509] on span "More options" at bounding box center [1385, 506] width 13 height 8
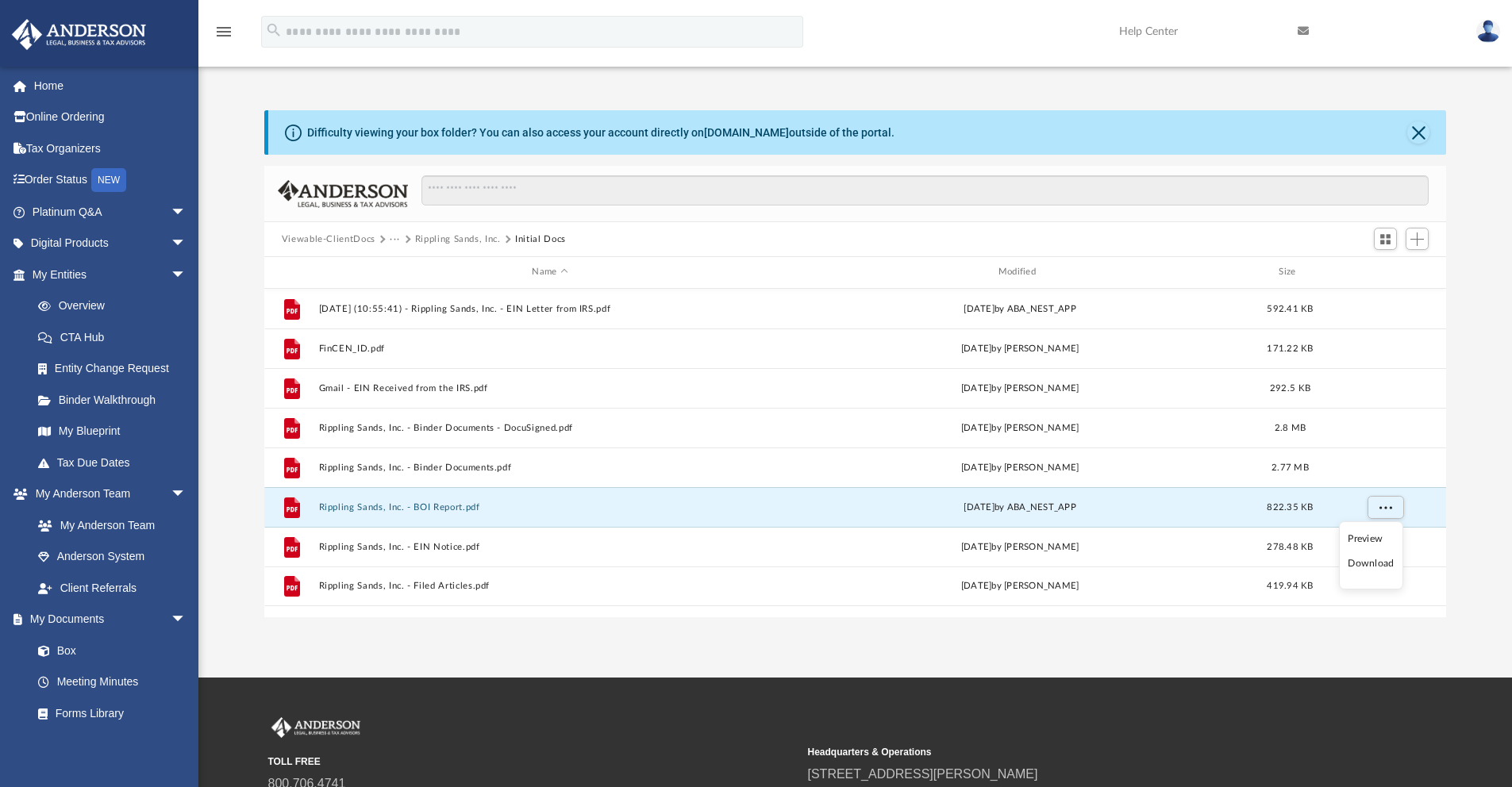
click at [1374, 566] on li "Download" at bounding box center [1370, 564] width 46 height 17
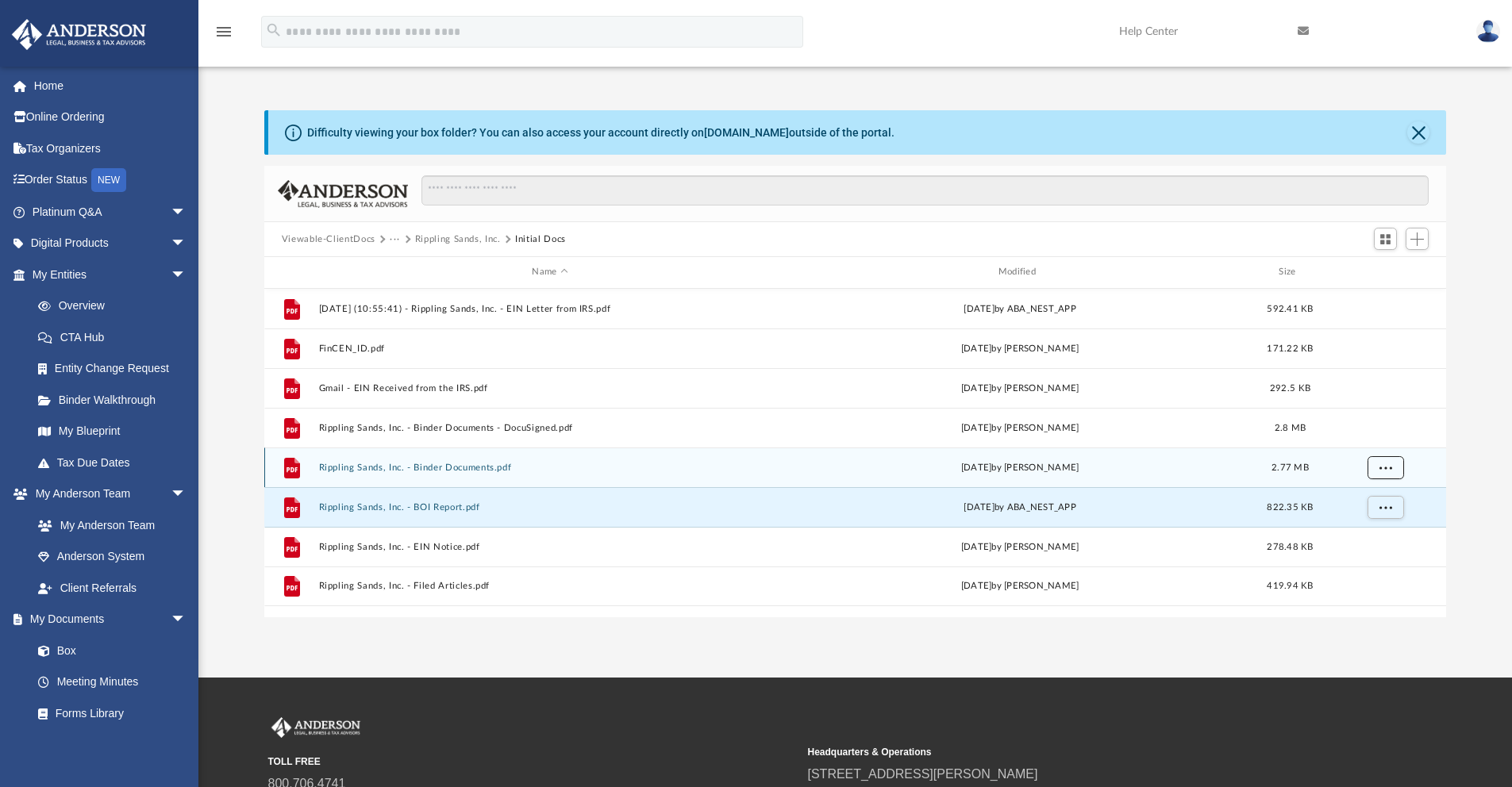
click at [1389, 464] on span "More options" at bounding box center [1385, 466] width 13 height 8
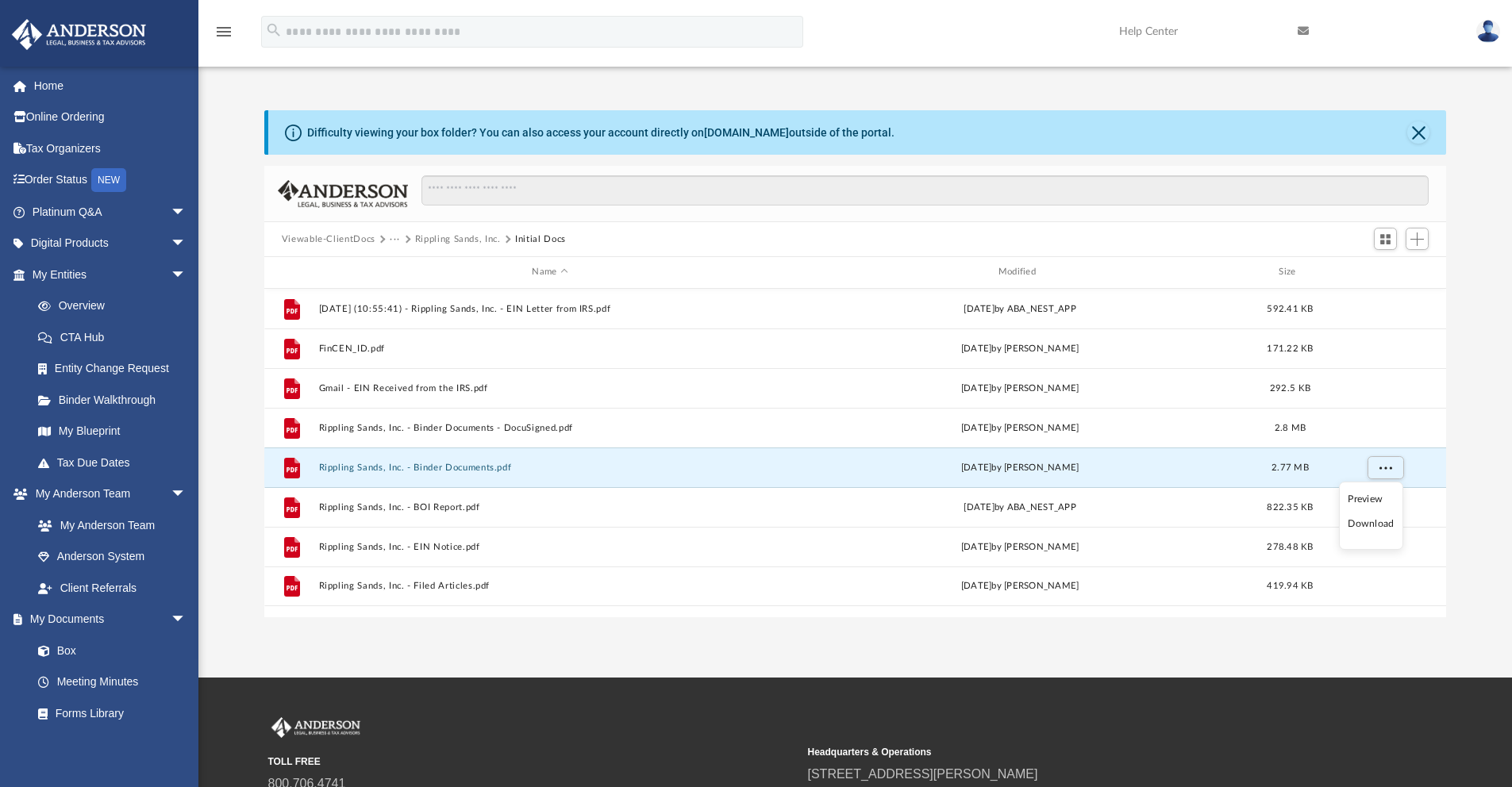
click at [1385, 526] on li "Download" at bounding box center [1370, 525] width 46 height 17
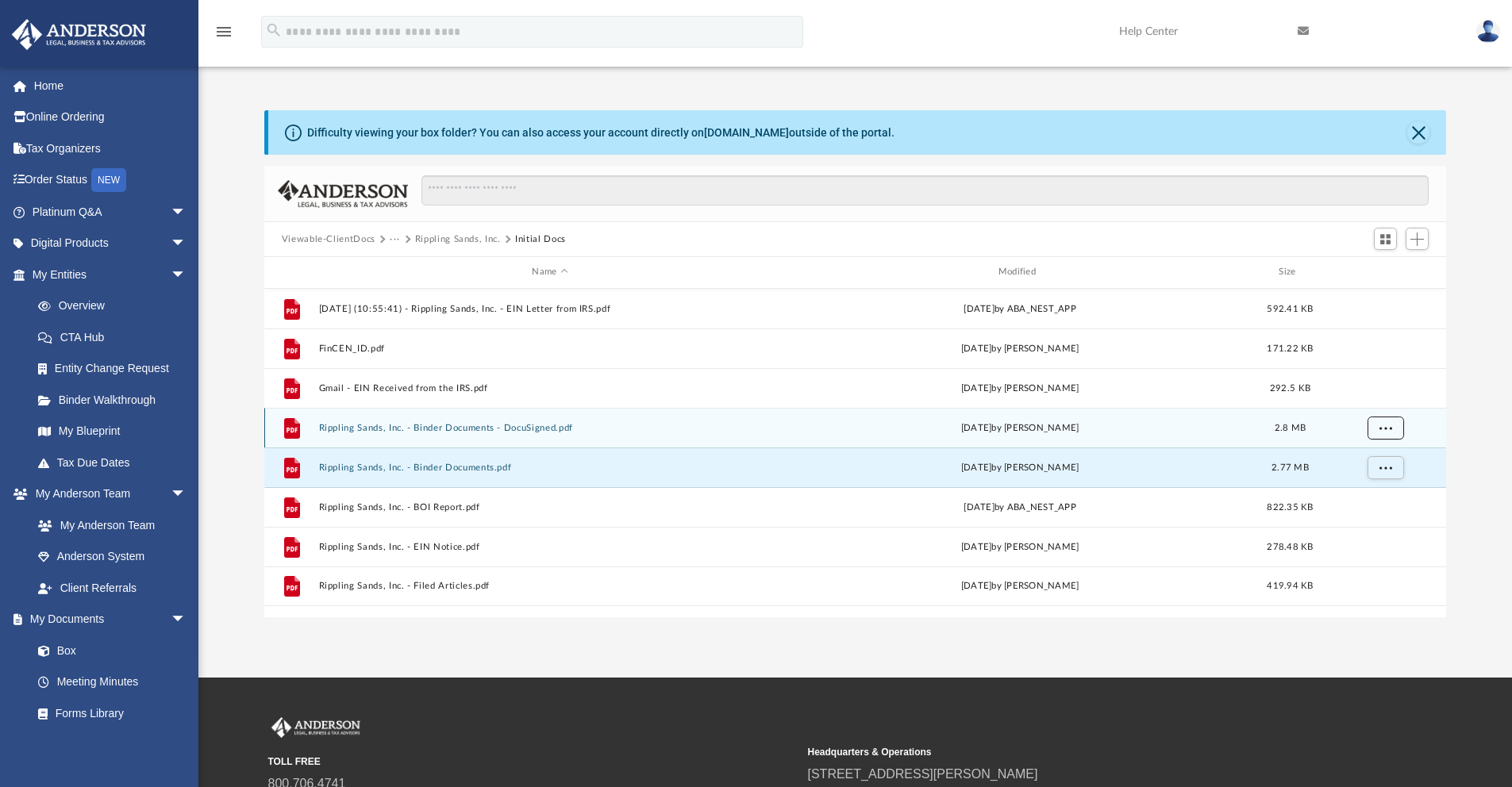
click at [1394, 433] on button "More options" at bounding box center [1384, 427] width 37 height 24
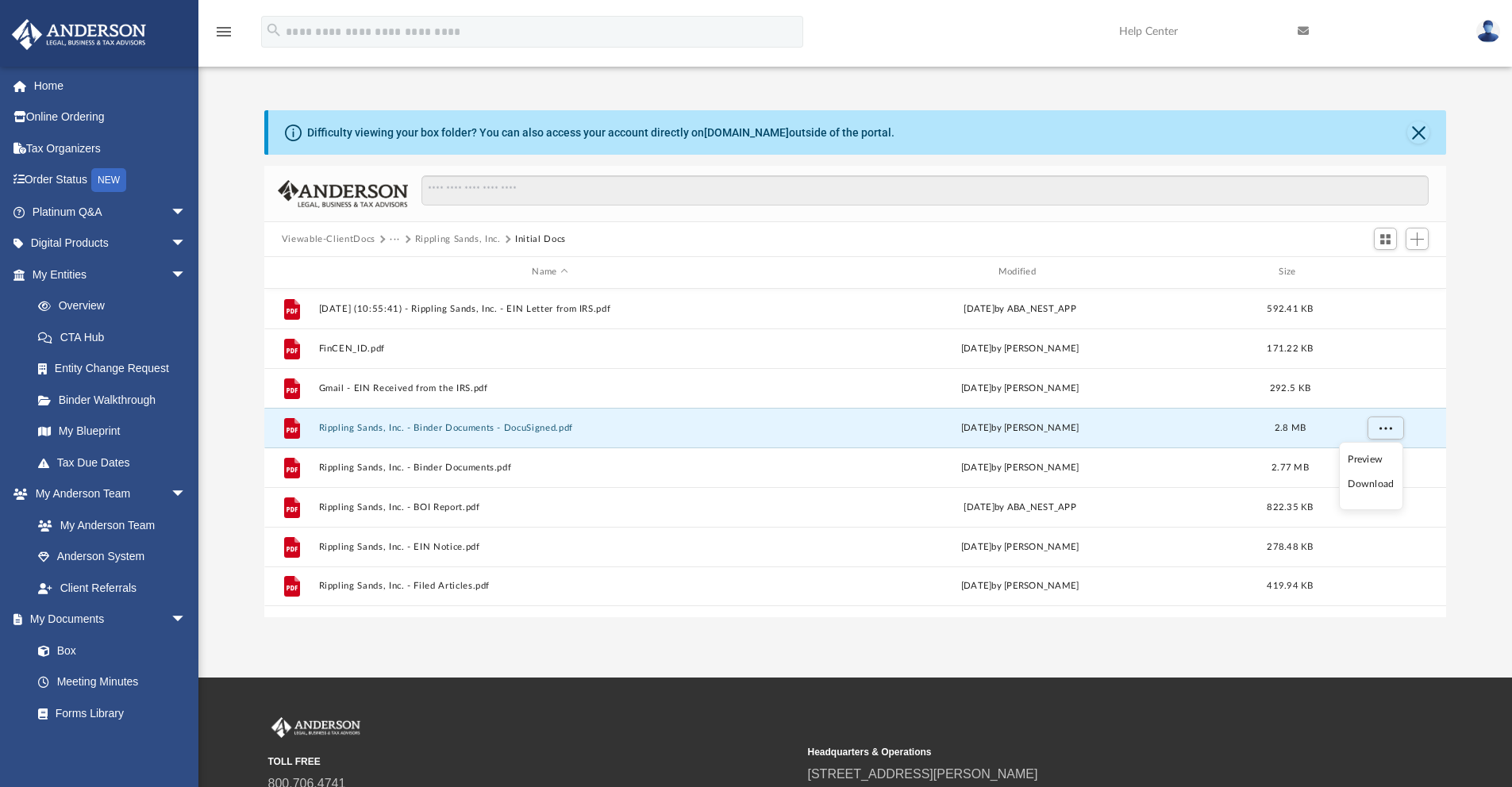
click at [1388, 479] on li "Download" at bounding box center [1370, 484] width 46 height 17
click at [490, 244] on button "Rippling Sands, Inc." at bounding box center [457, 239] width 86 height 14
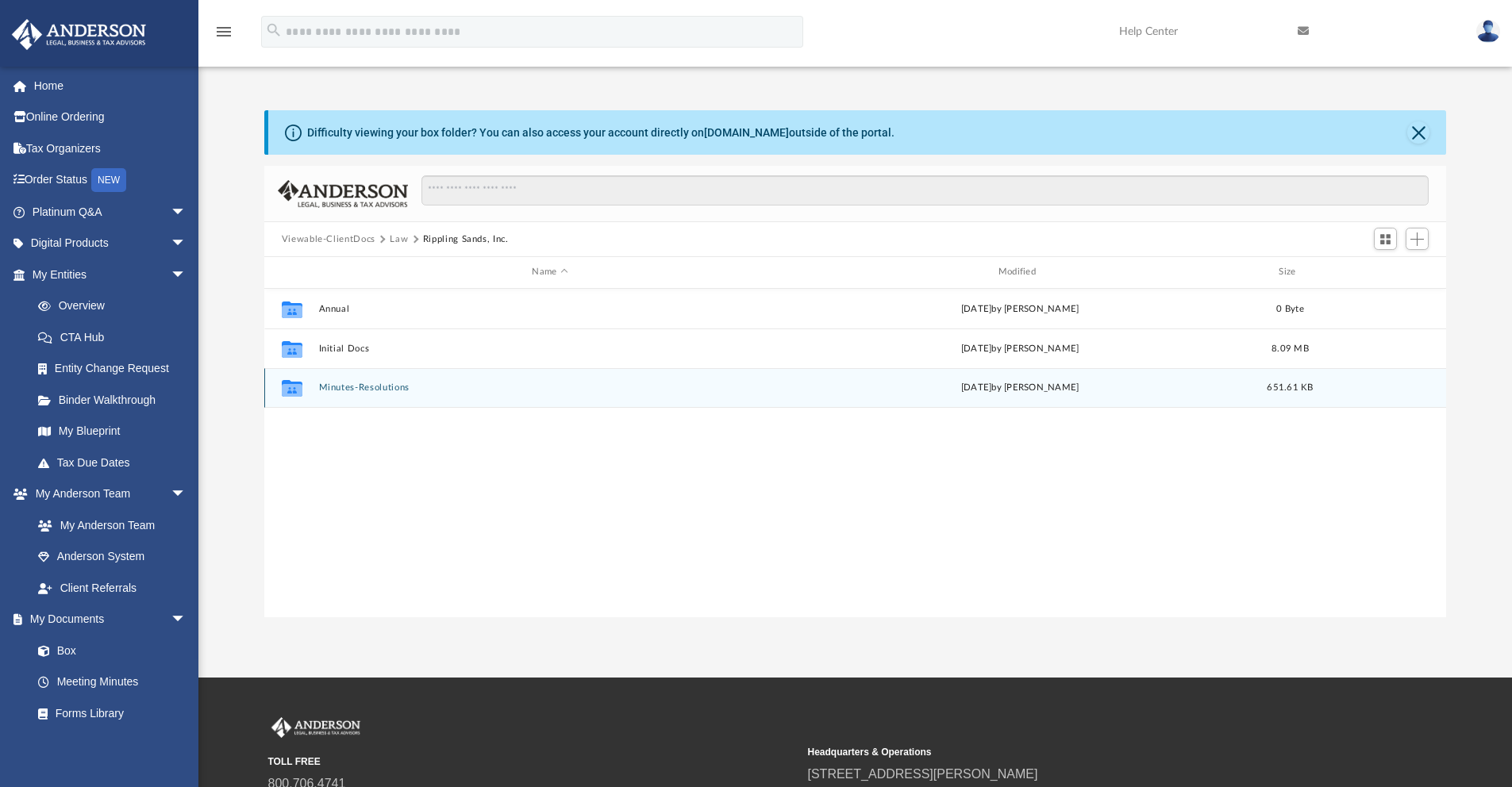
click at [350, 388] on button "Minutes-Resolutions" at bounding box center [549, 387] width 463 height 10
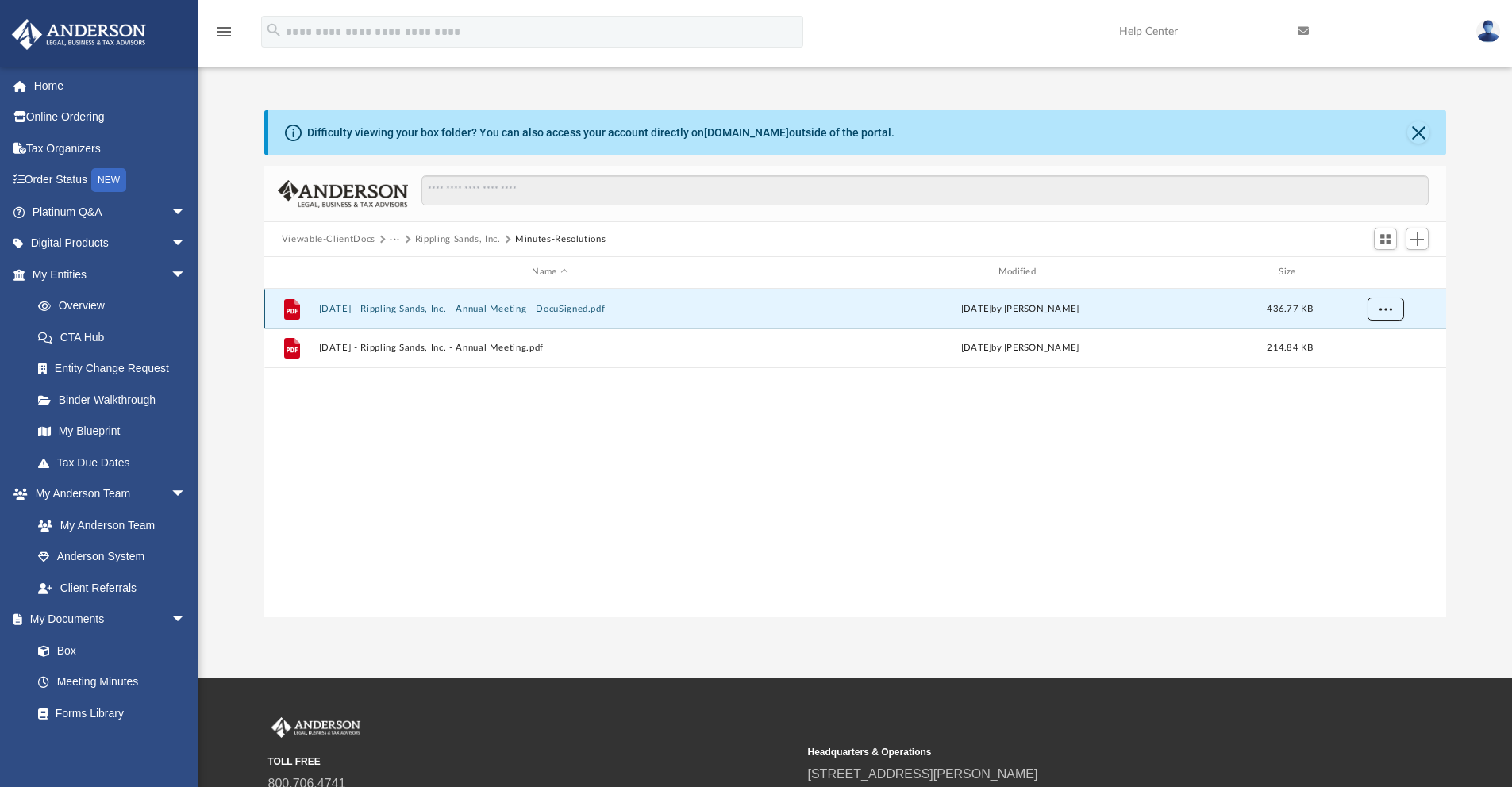
click at [1391, 299] on button "More options" at bounding box center [1384, 308] width 37 height 24
click at [1382, 364] on li "Download" at bounding box center [1370, 366] width 46 height 17
